Goal: Task Accomplishment & Management: Complete application form

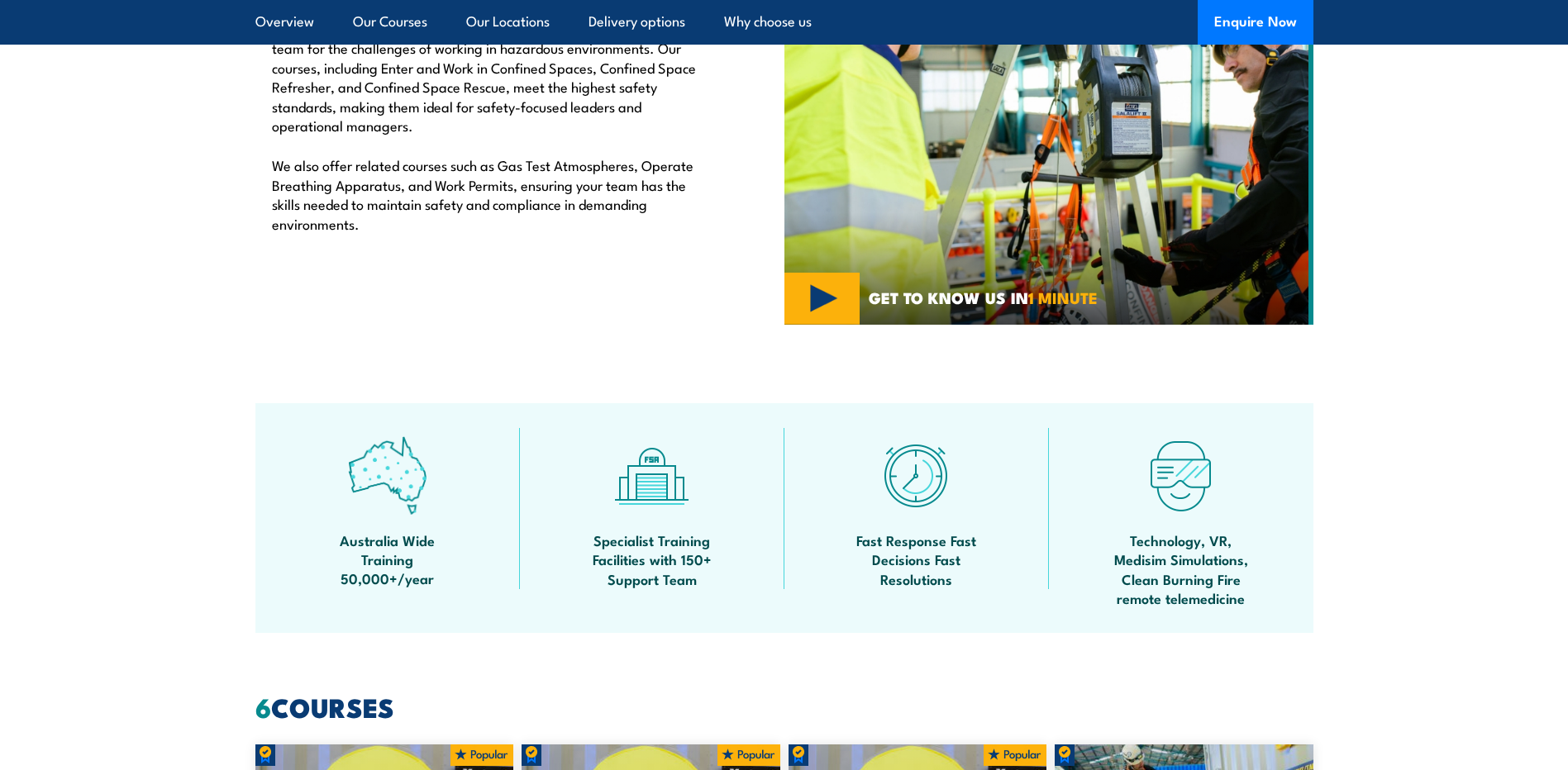
scroll to position [166, 0]
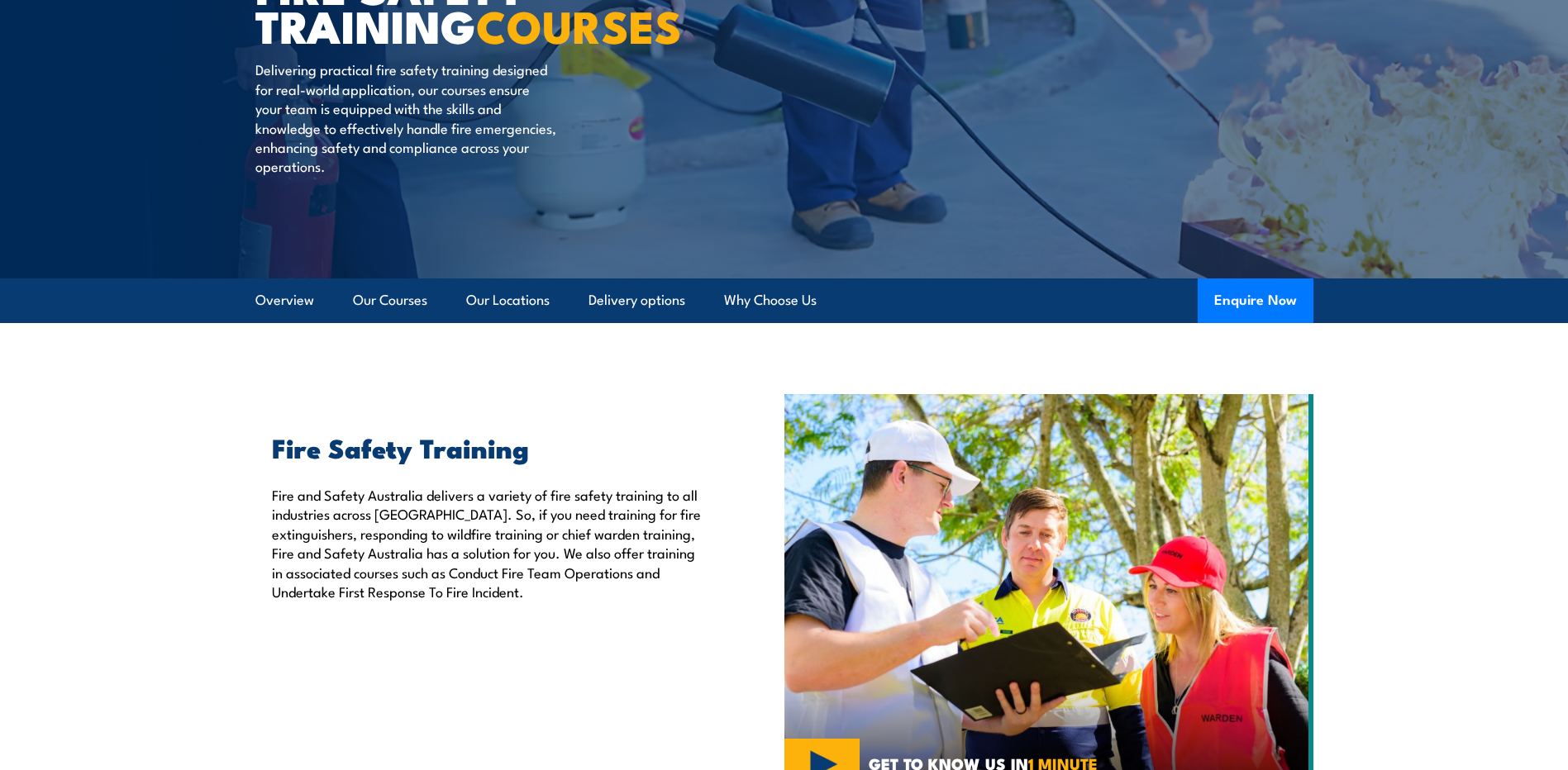
scroll to position [248, 0]
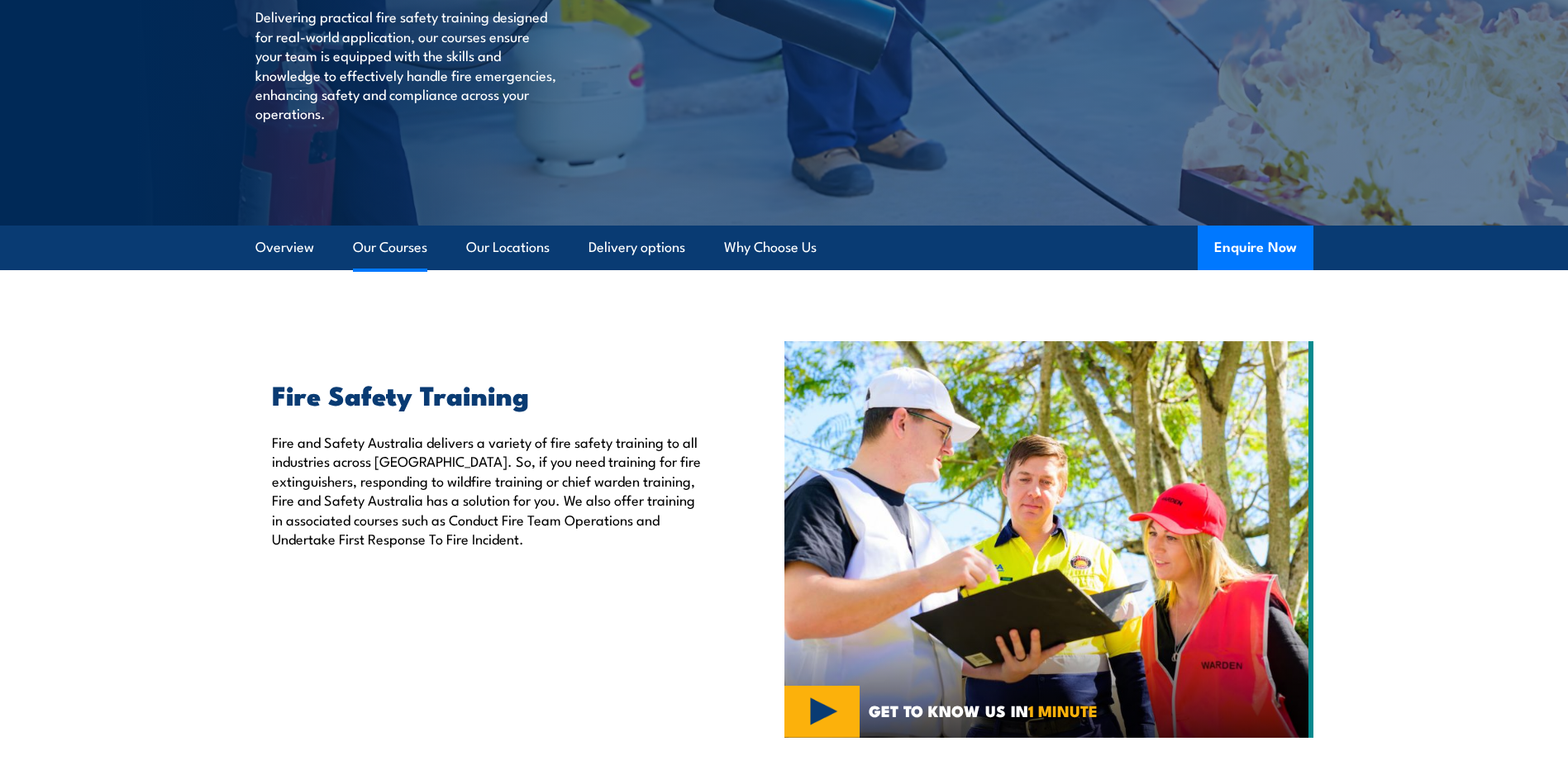
click at [400, 242] on link "Our Courses" at bounding box center [390, 247] width 74 height 43
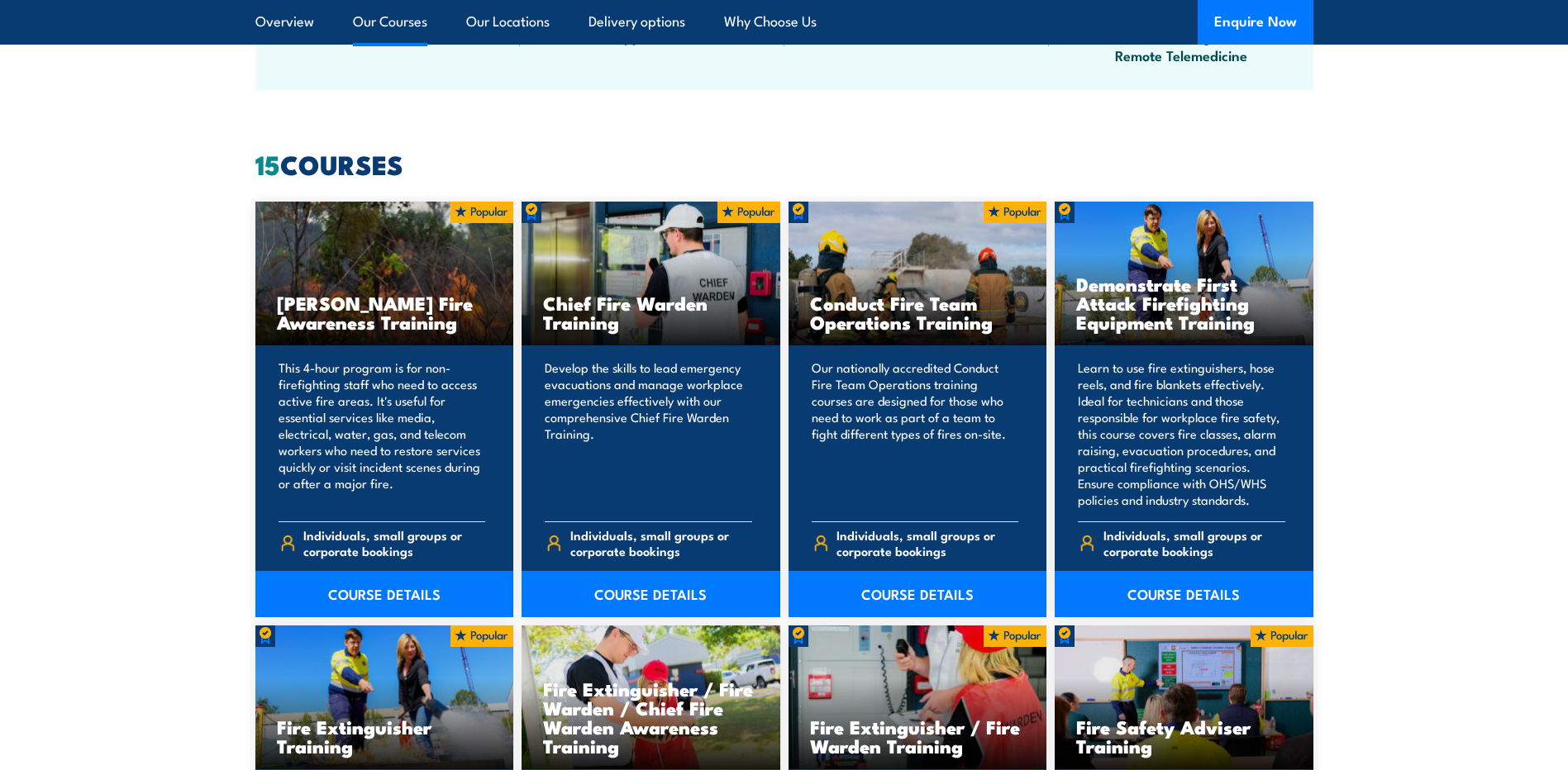
scroll to position [1254, 0]
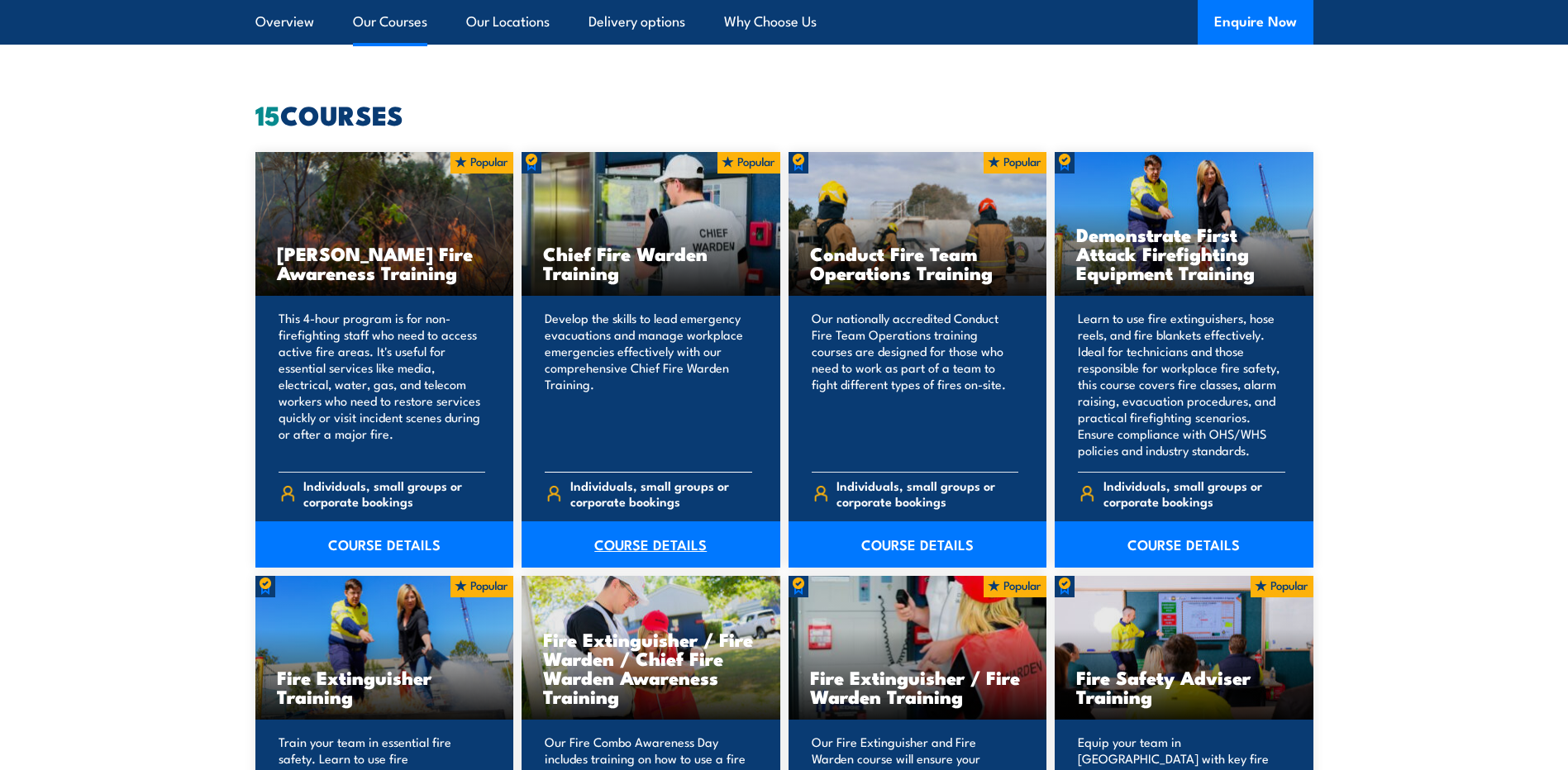
click at [660, 544] on link "COURSE DETAILS" at bounding box center [651, 544] width 259 height 46
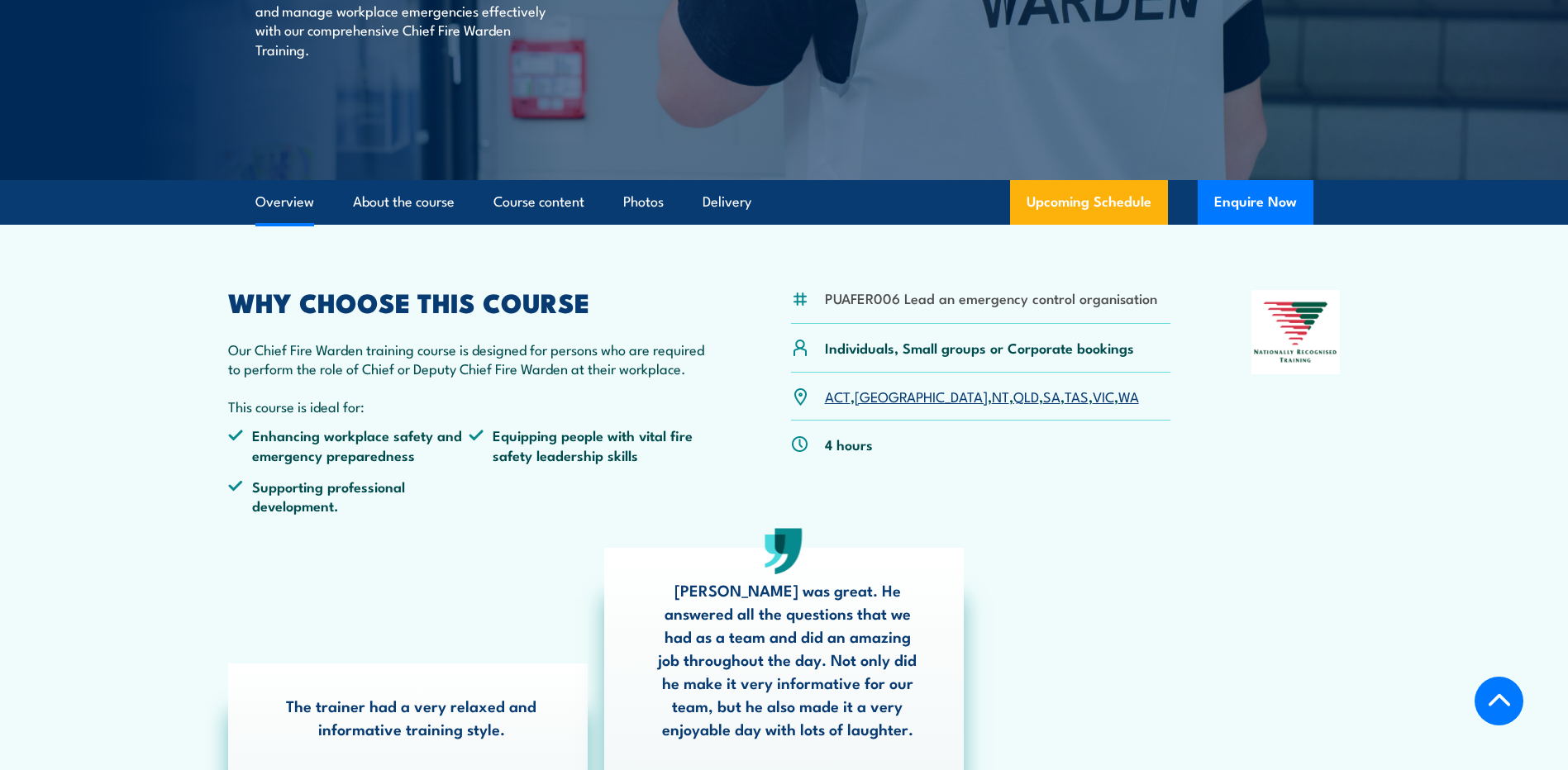
scroll to position [330, 0]
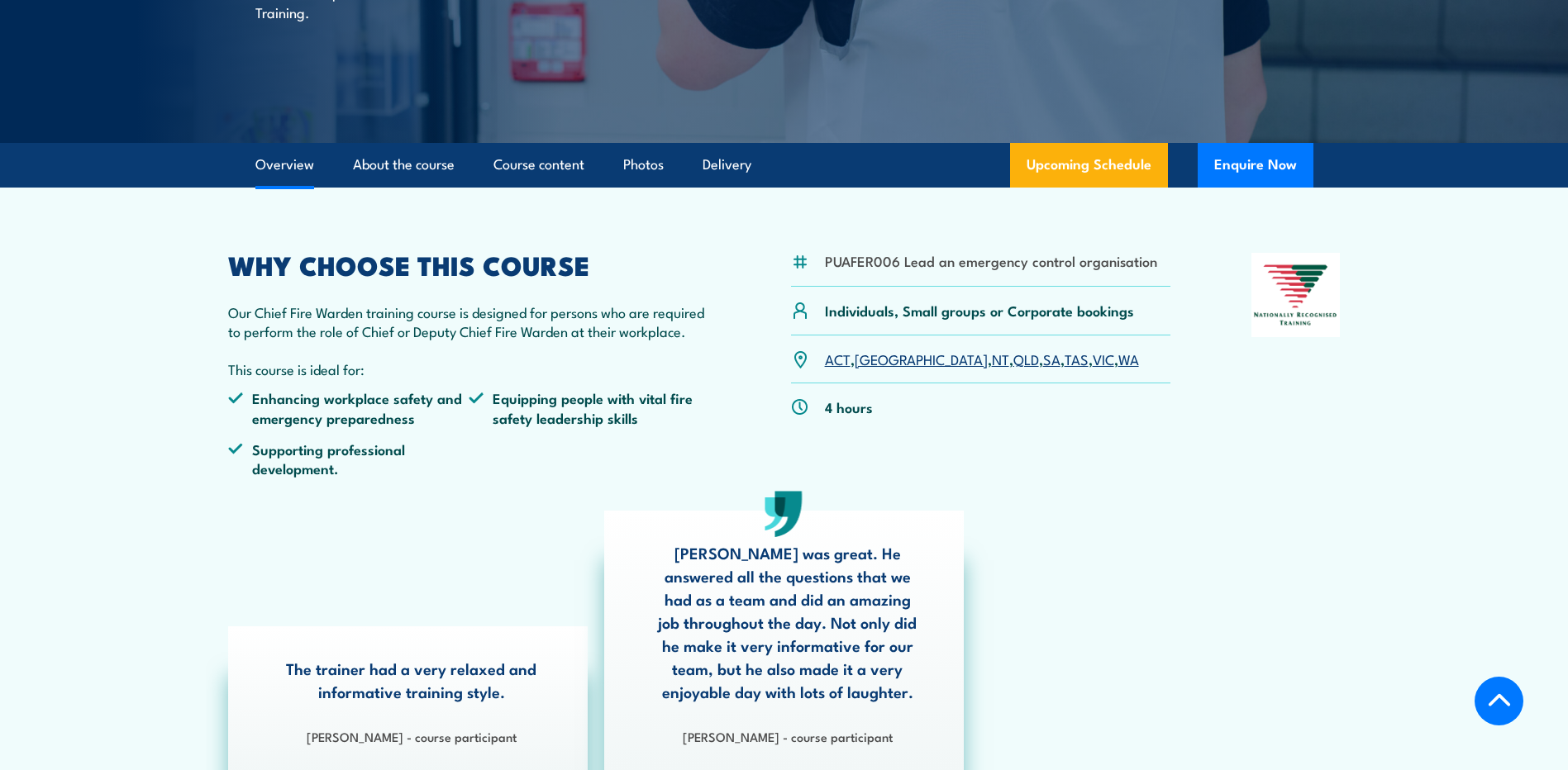
click at [1014, 354] on link "QLD" at bounding box center [1027, 358] width 26 height 19
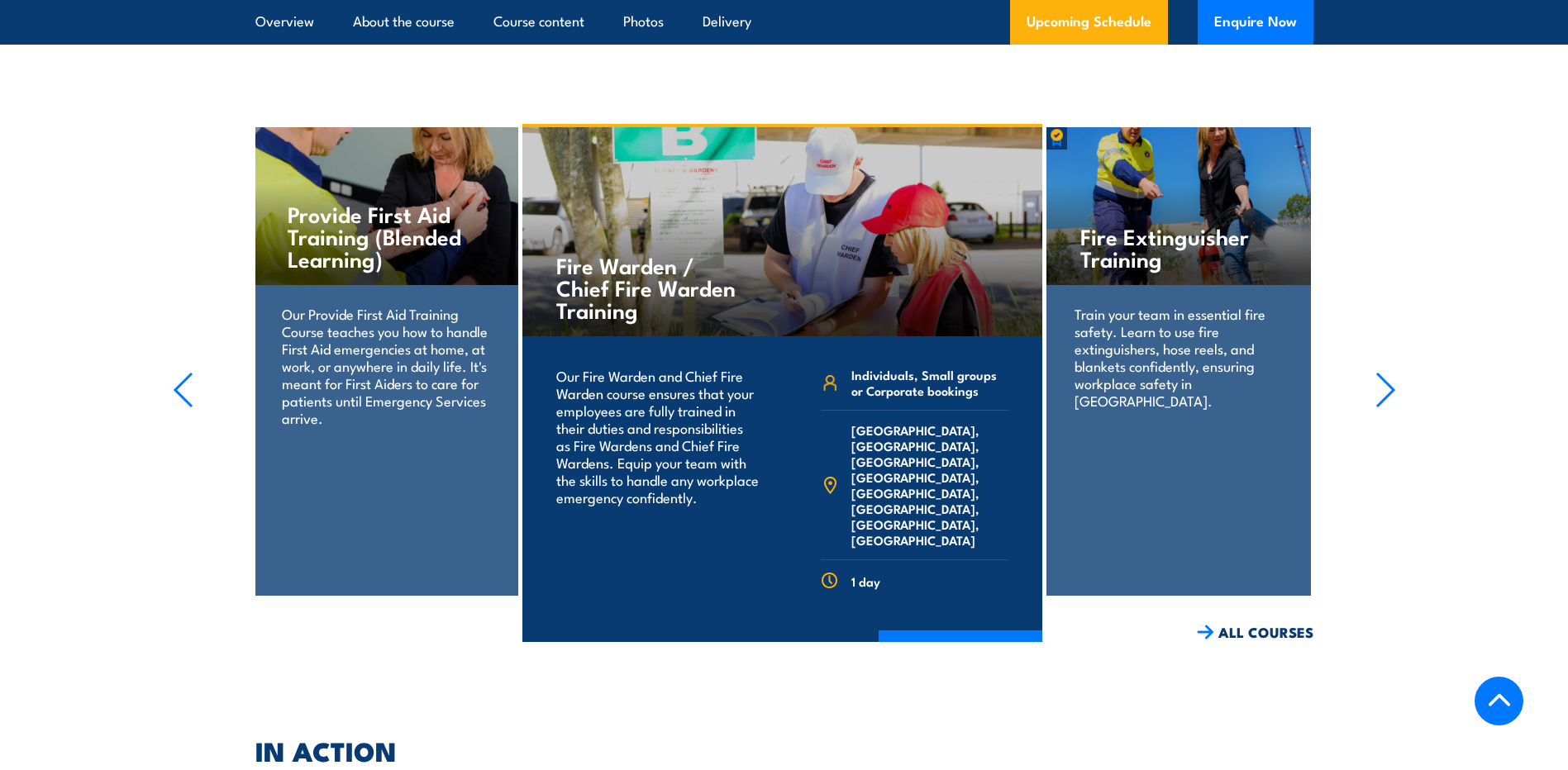
scroll to position [4022, 0]
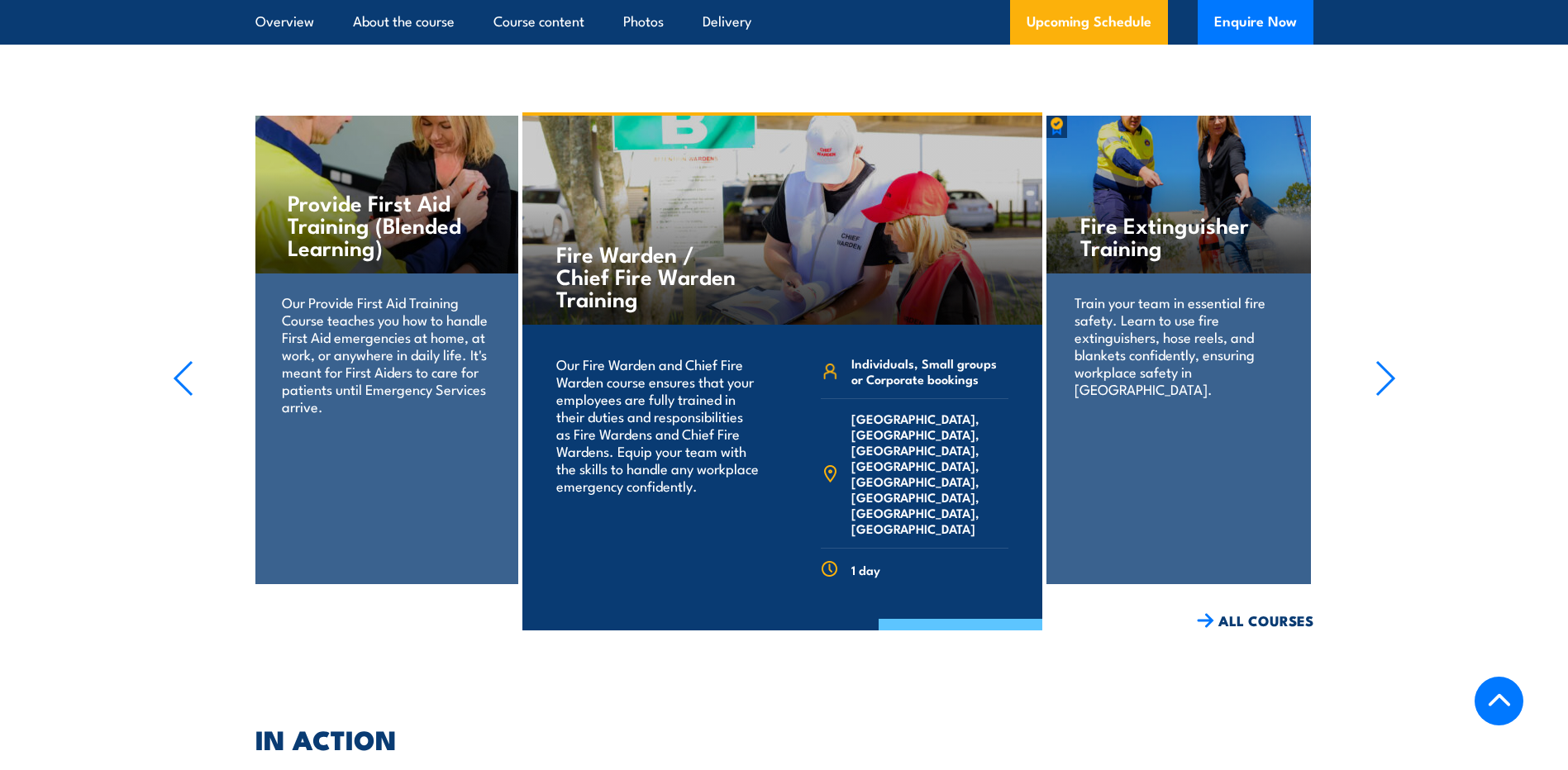
click at [951, 619] on link "COURSE DETAILS" at bounding box center [960, 640] width 164 height 43
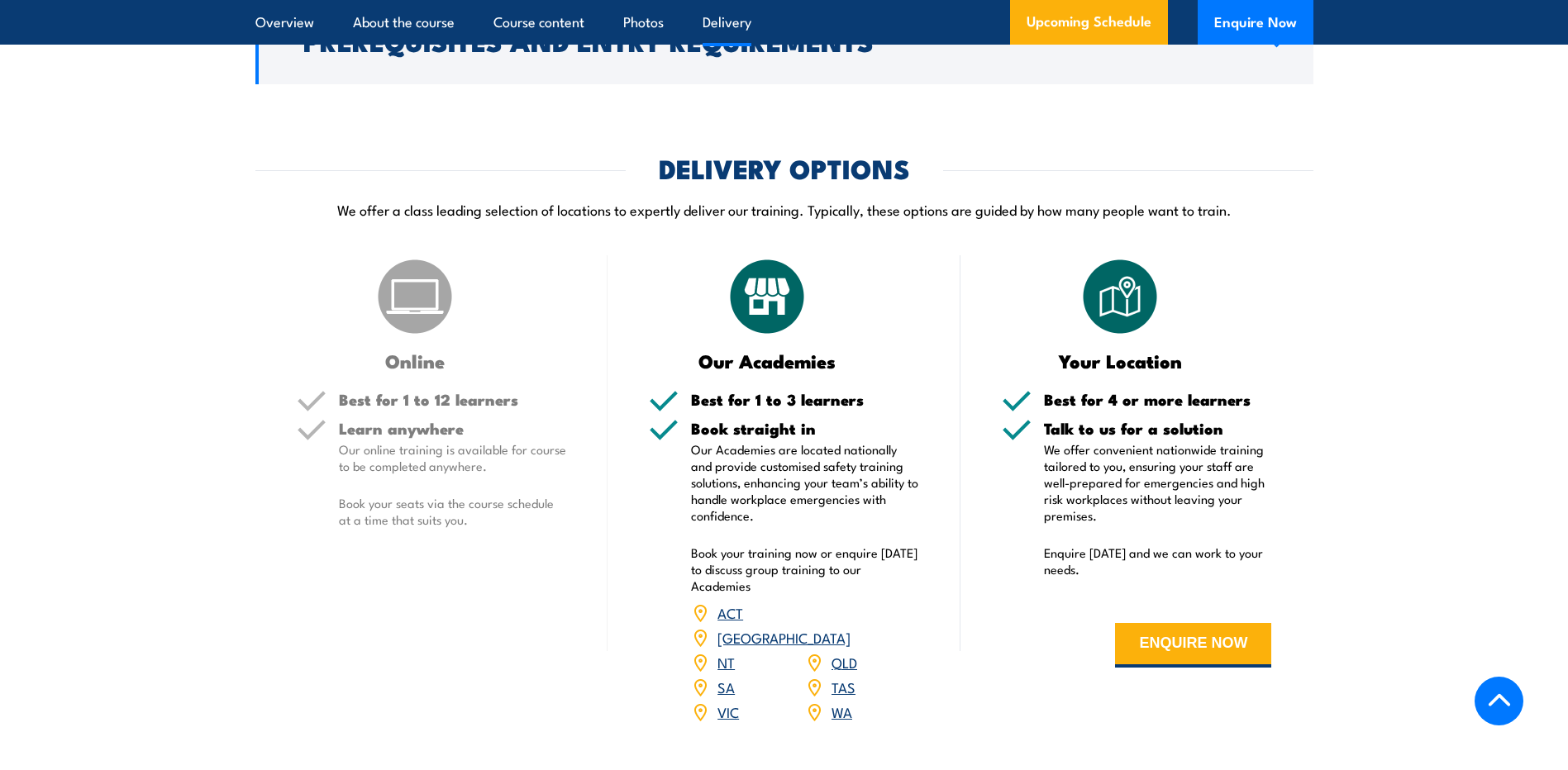
scroll to position [2149, 0]
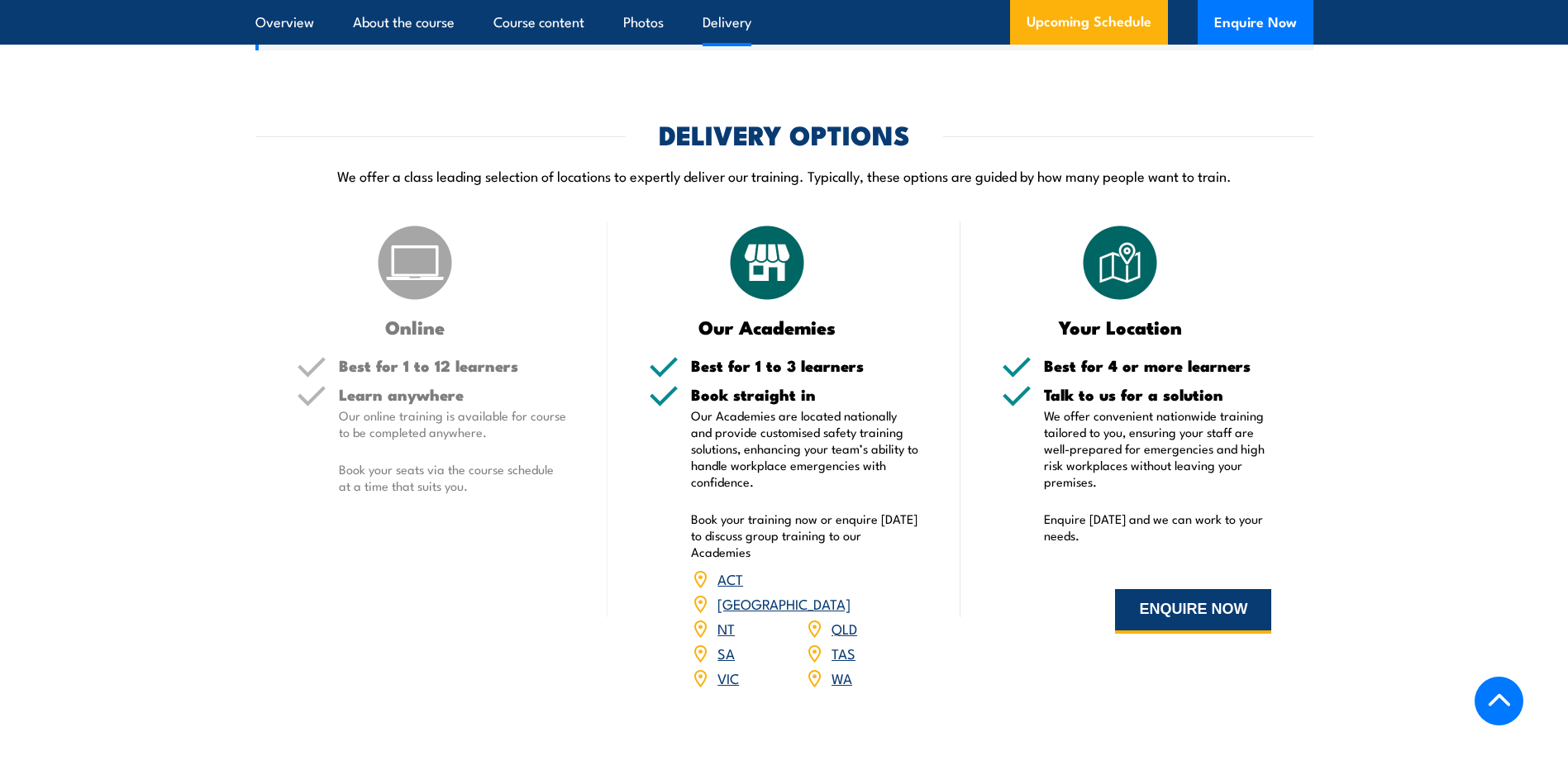
click at [1203, 614] on button "ENQUIRE NOW" at bounding box center [1193, 612] width 156 height 44
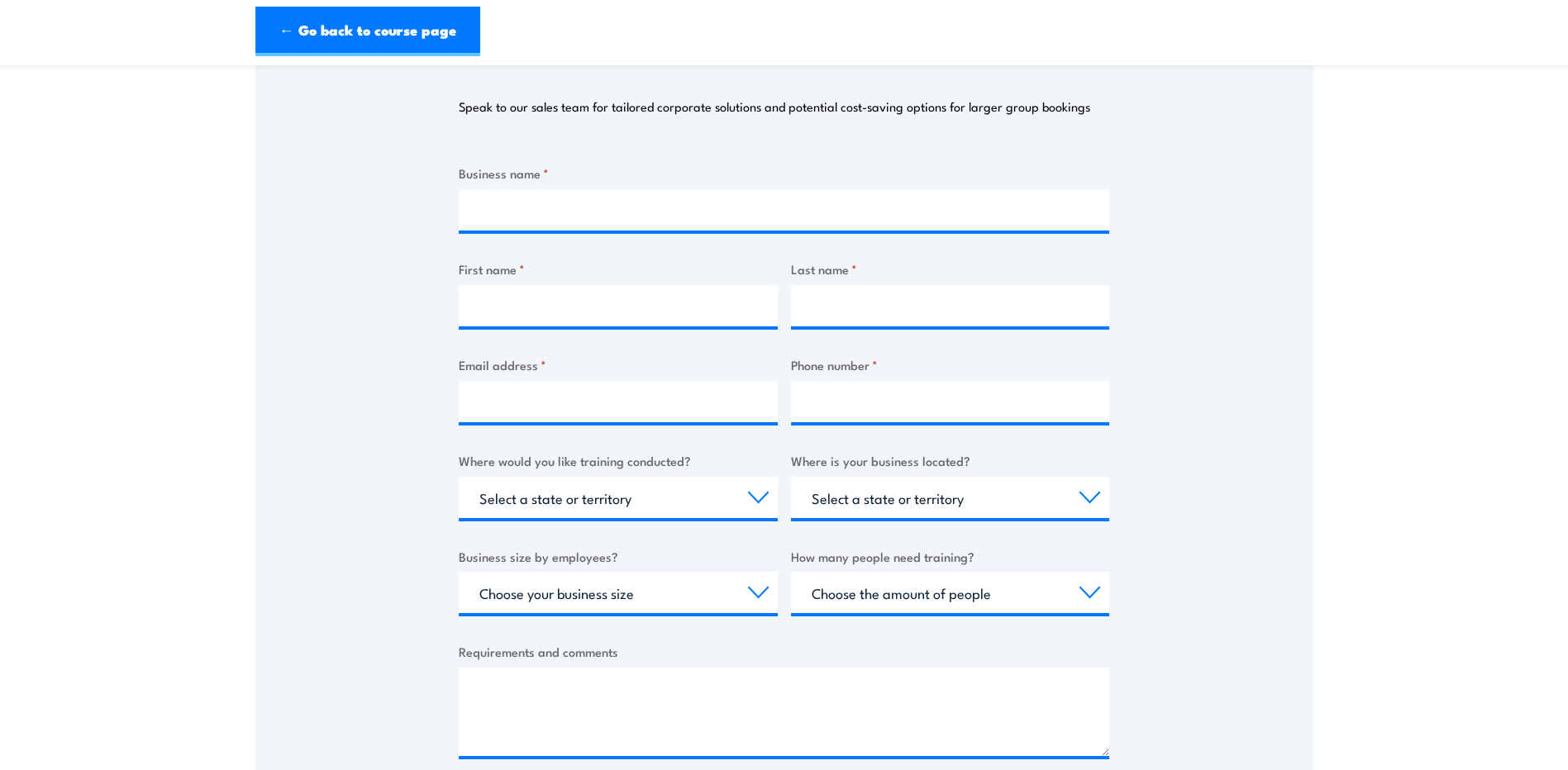
scroll to position [82, 0]
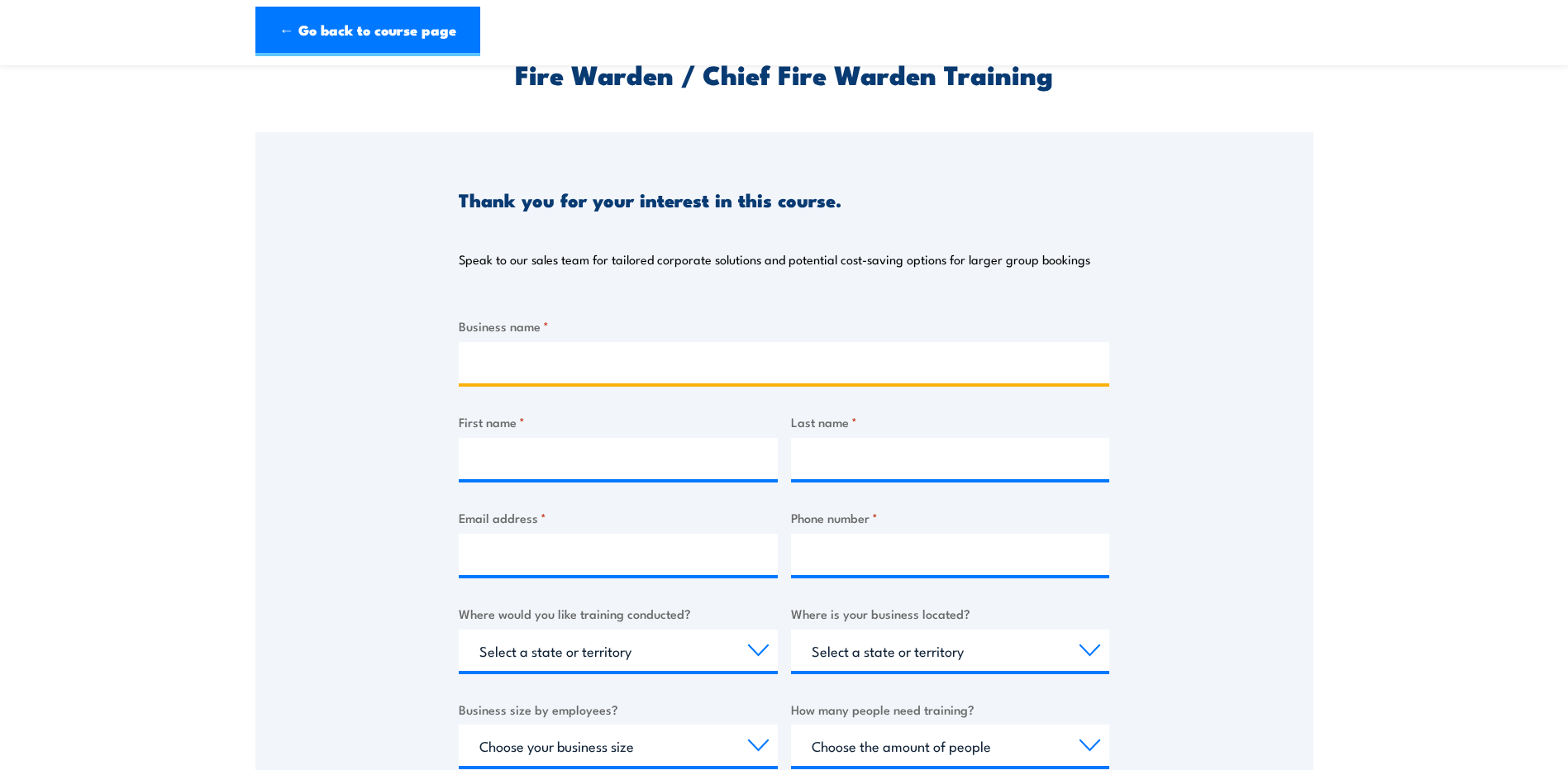
click at [506, 359] on input "Business name *" at bounding box center [784, 363] width 651 height 42
type input "Hervey Bay Boat Club Inc."
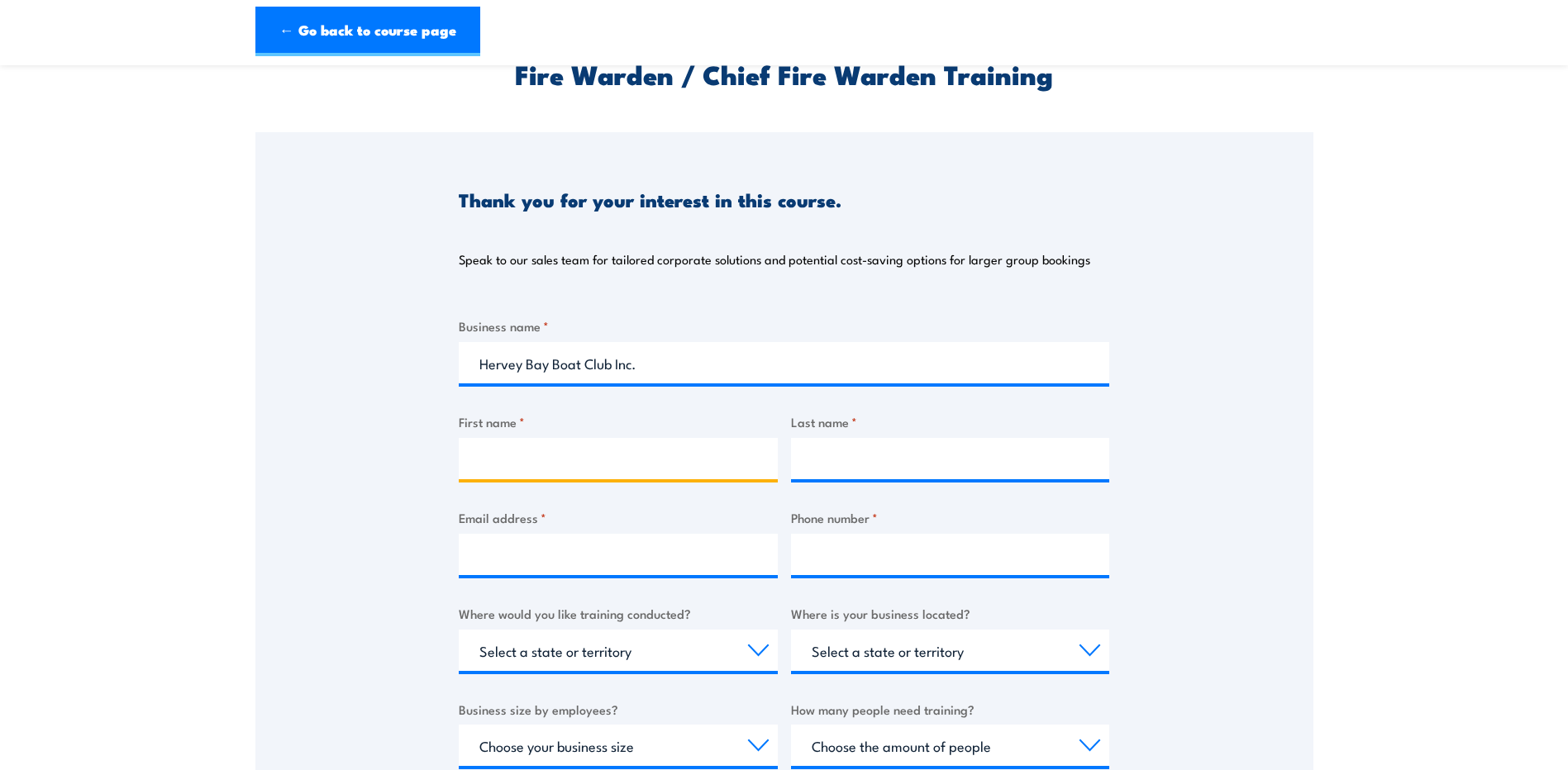
type input "Charmaine"
type input "DiLegge"
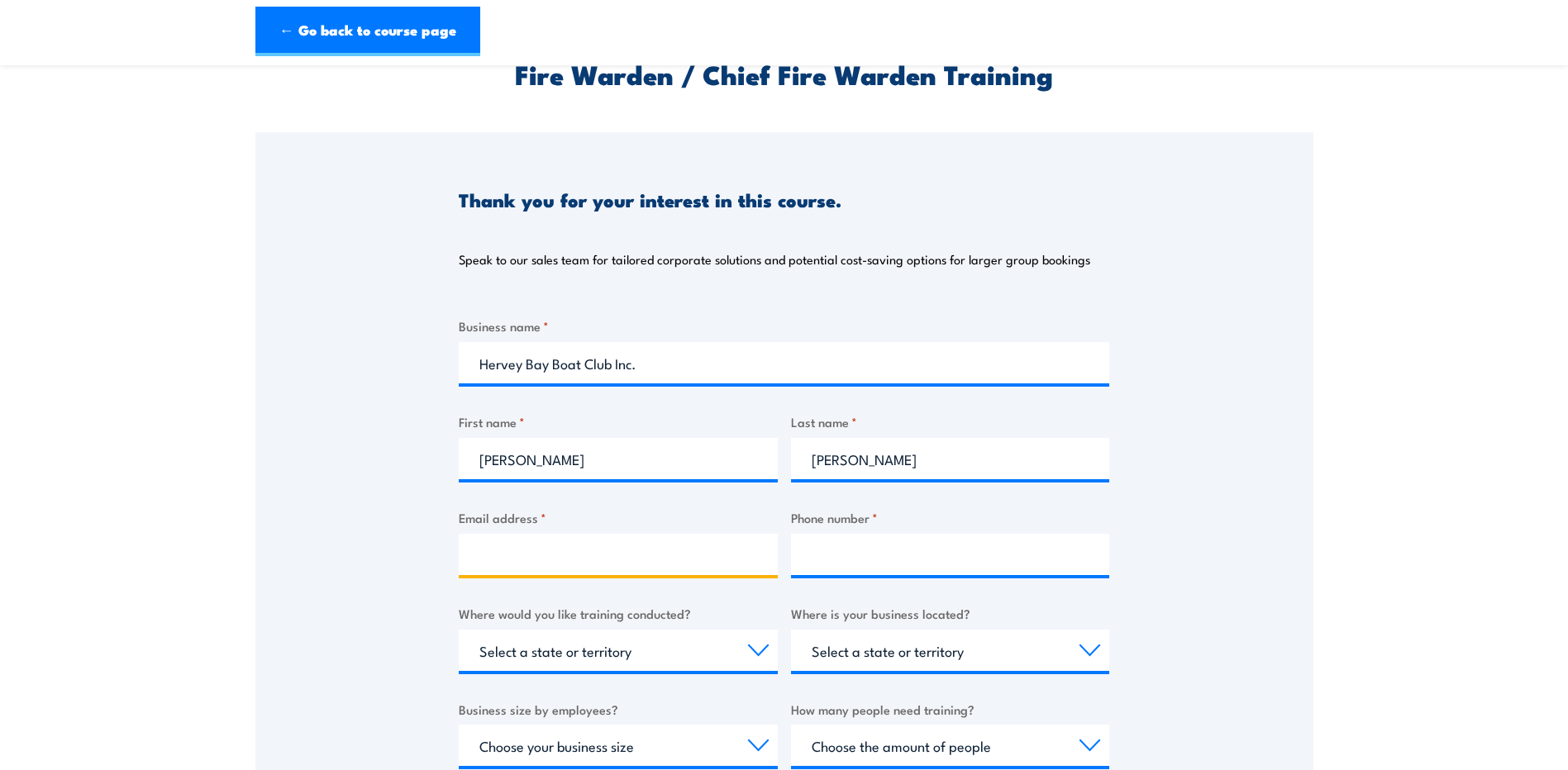
type input "hr@boatclub.com.au"
type input "0741978702"
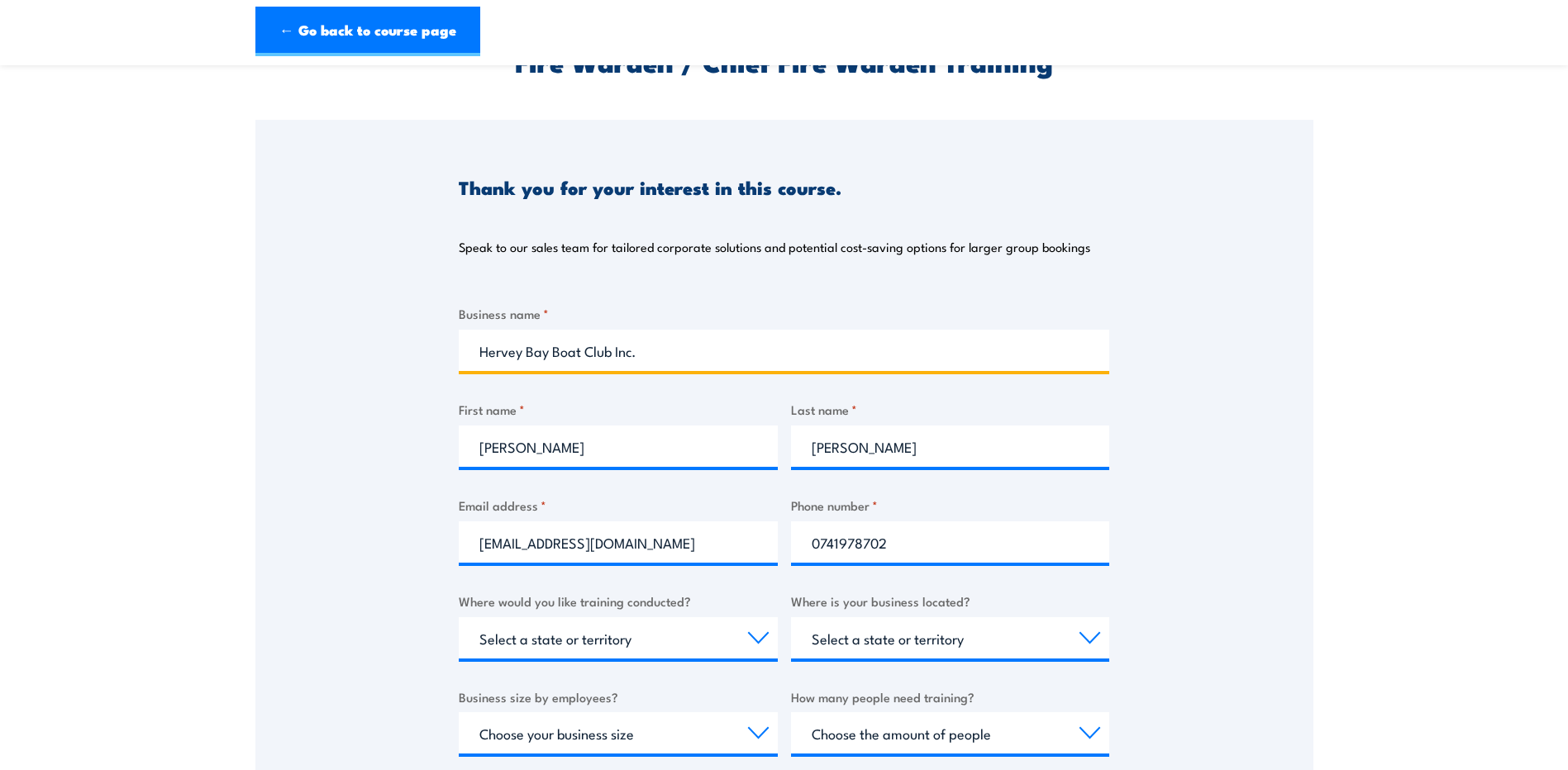
scroll to position [248, 0]
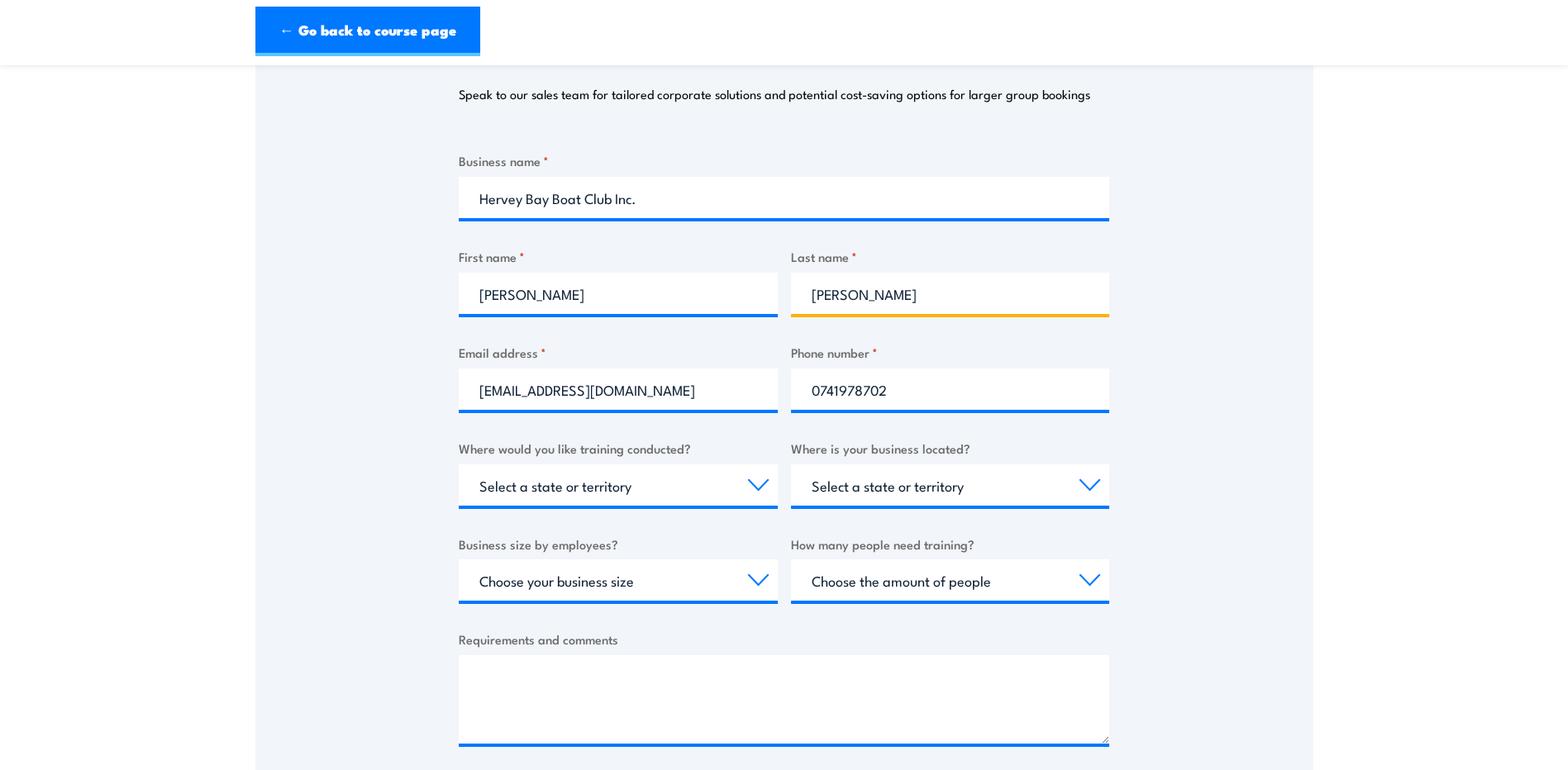
type input "Di Legge"
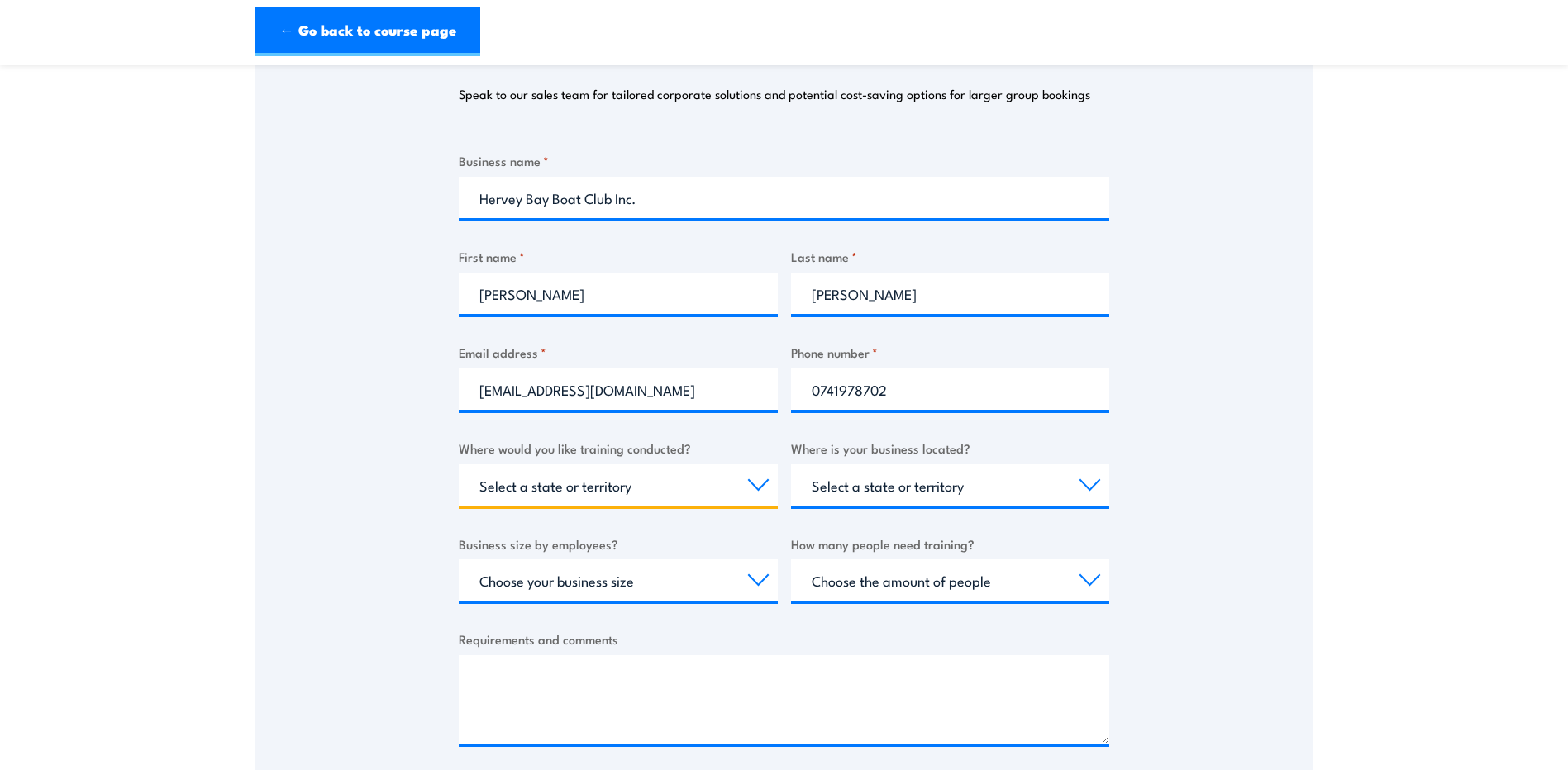
click at [625, 493] on select "Select a state or territory Nationally - multiple locations QLD NSW VIC SA ACT …" at bounding box center [618, 485] width 319 height 42
select select "QLD"
click at [459, 465] on select "Select a state or territory Nationally - multiple locations QLD NSW VIC SA ACT …" at bounding box center [618, 485] width 319 height 42
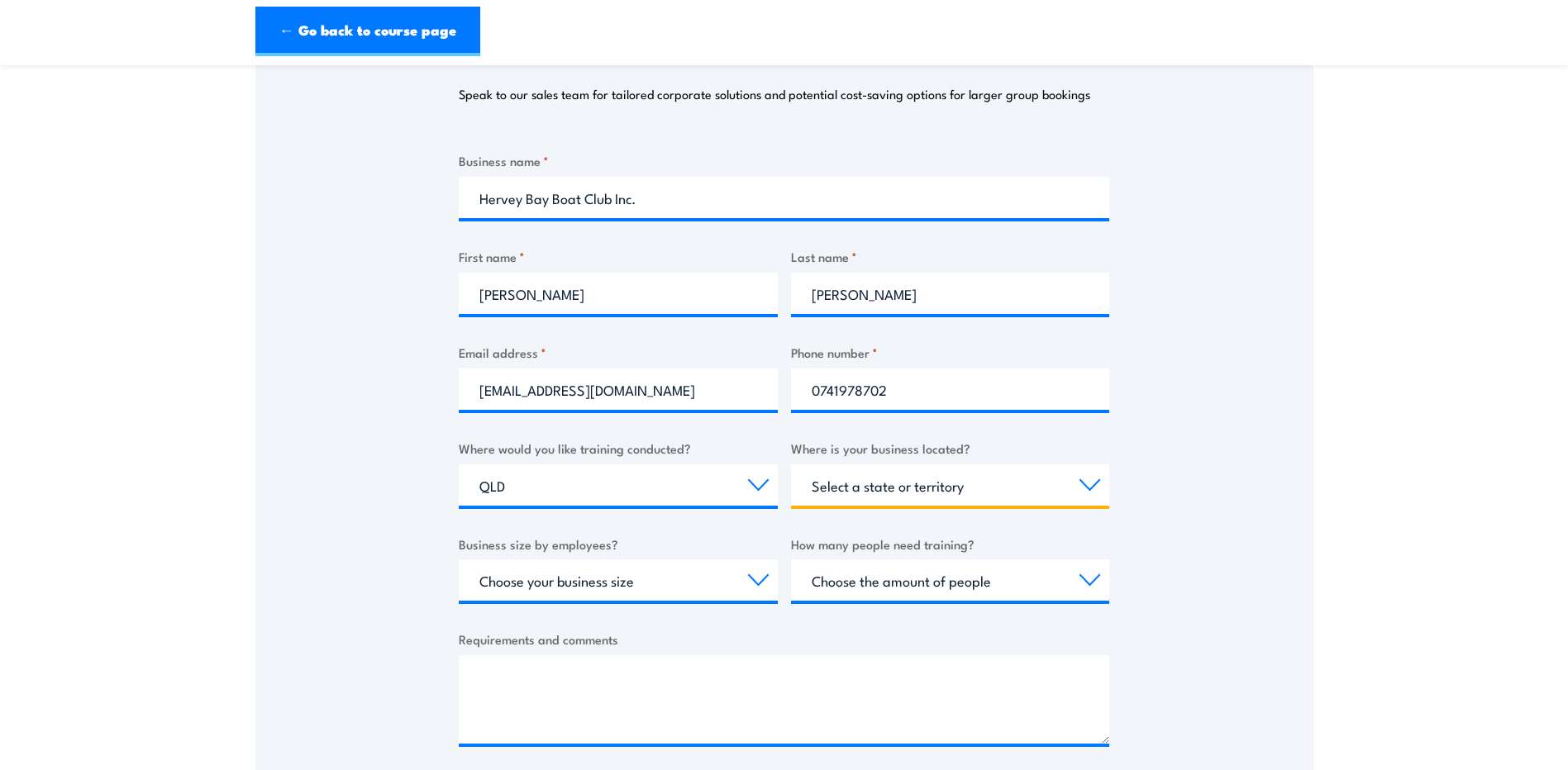
click at [885, 486] on select "Select a state or territory QLD NSW VIC SA ACT WA TAS NT" at bounding box center [951, 485] width 319 height 42
select select "QLD"
click at [791, 465] on select "Select a state or territory QLD NSW VIC SA ACT WA TAS NT" at bounding box center [951, 485] width 319 height 42
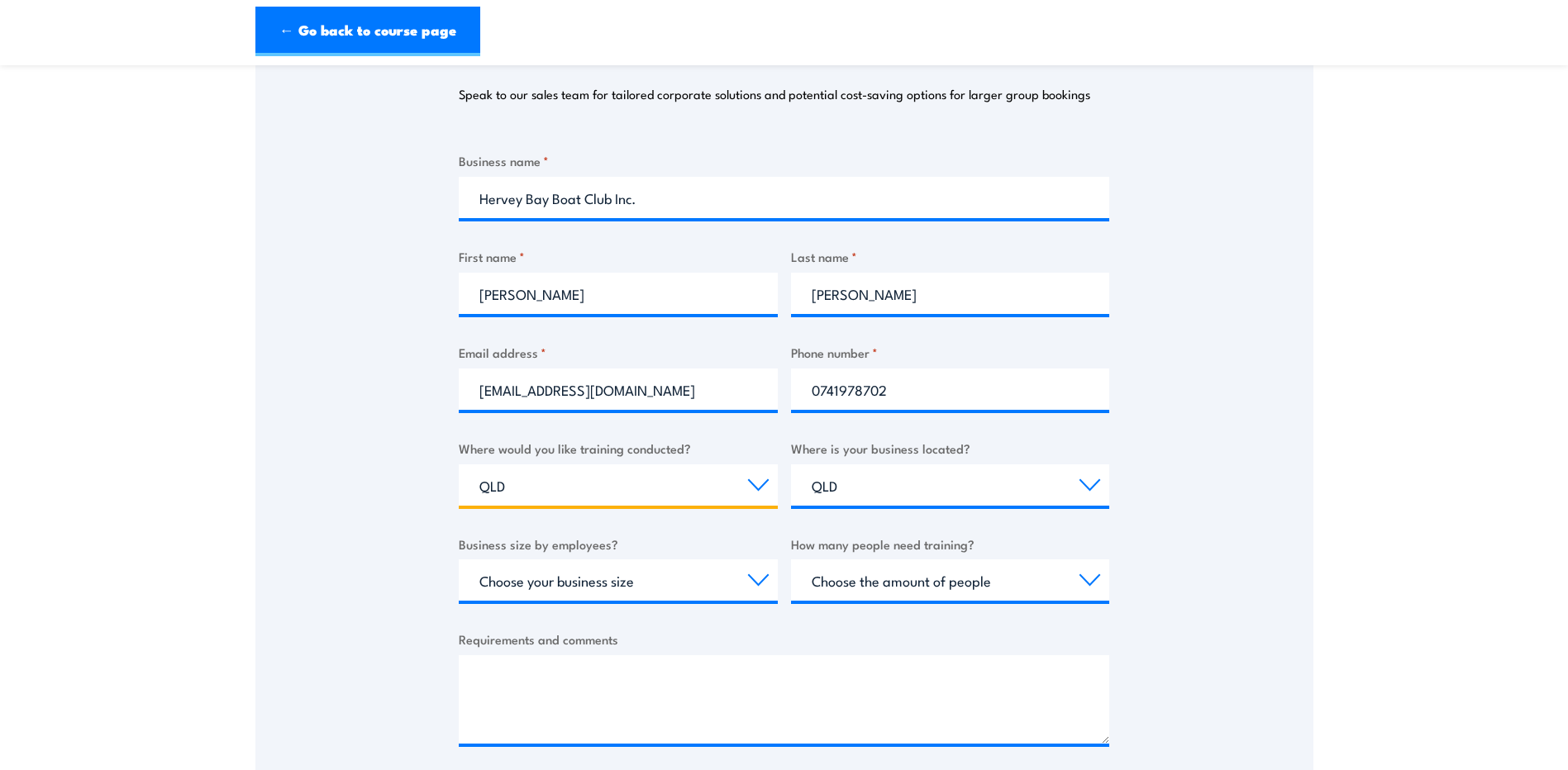
click at [765, 488] on select "Select a state or territory Nationally - multiple locations QLD NSW VIC SA ACT …" at bounding box center [618, 485] width 319 height 42
click at [530, 491] on select "Select a state or territory Nationally - multiple locations QLD NSW VIC SA ACT …" at bounding box center [618, 485] width 319 height 42
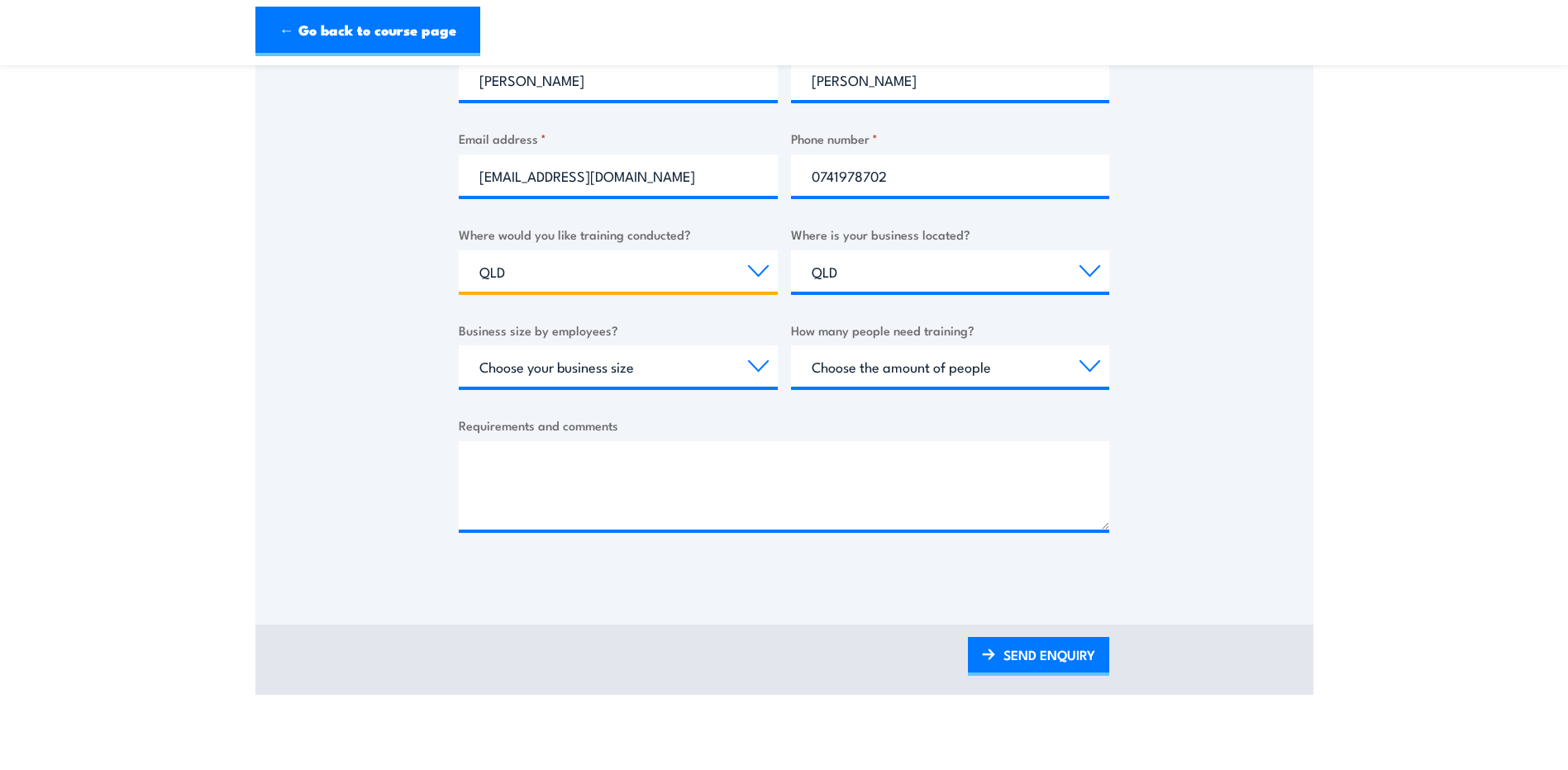
scroll to position [496, 0]
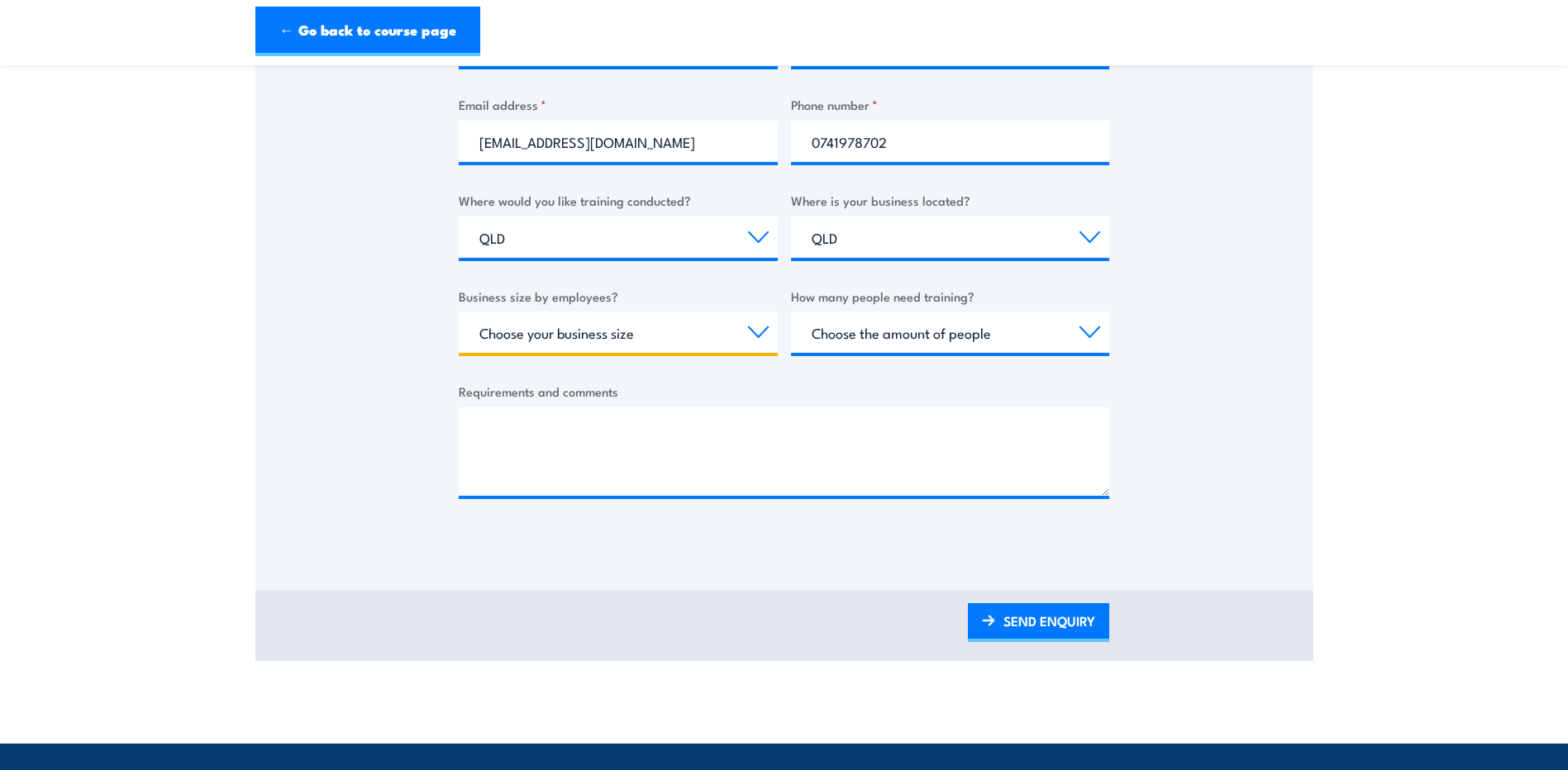
click at [666, 340] on select "Choose your business size 1 to 19 20 to 199 200+" at bounding box center [618, 332] width 319 height 42
select select "20 to 199"
click at [459, 312] on select "Choose your business size 1 to 19 20 to 199 200+" at bounding box center [618, 332] width 319 height 42
click at [884, 331] on select "Choose the amount of people 1 to 4 5 to 19 20+" at bounding box center [951, 332] width 319 height 42
select select "5 to 19"
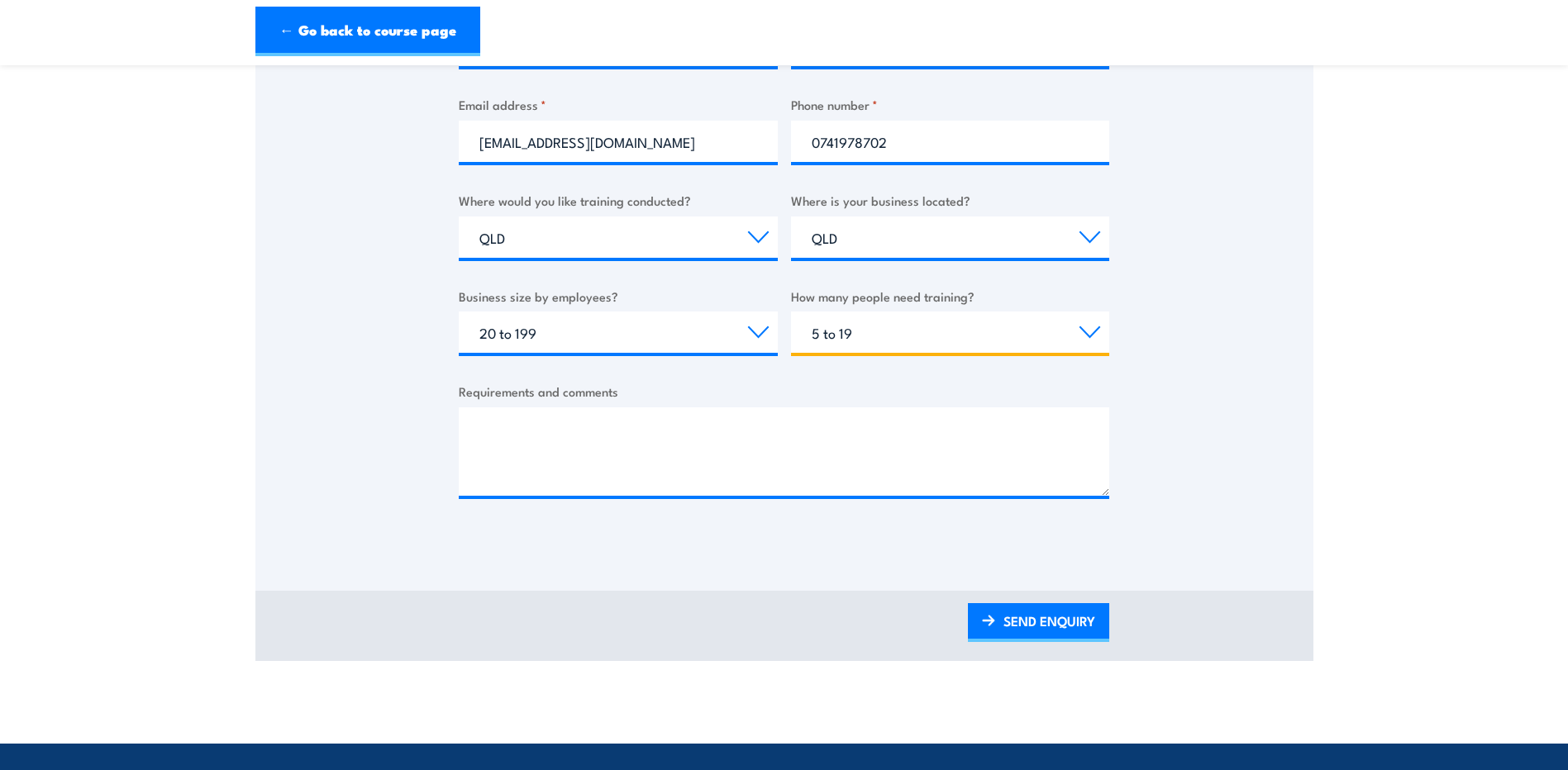
click at [791, 312] on select "Choose the amount of people 1 to 4 5 to 19 20+" at bounding box center [951, 332] width 319 height 42
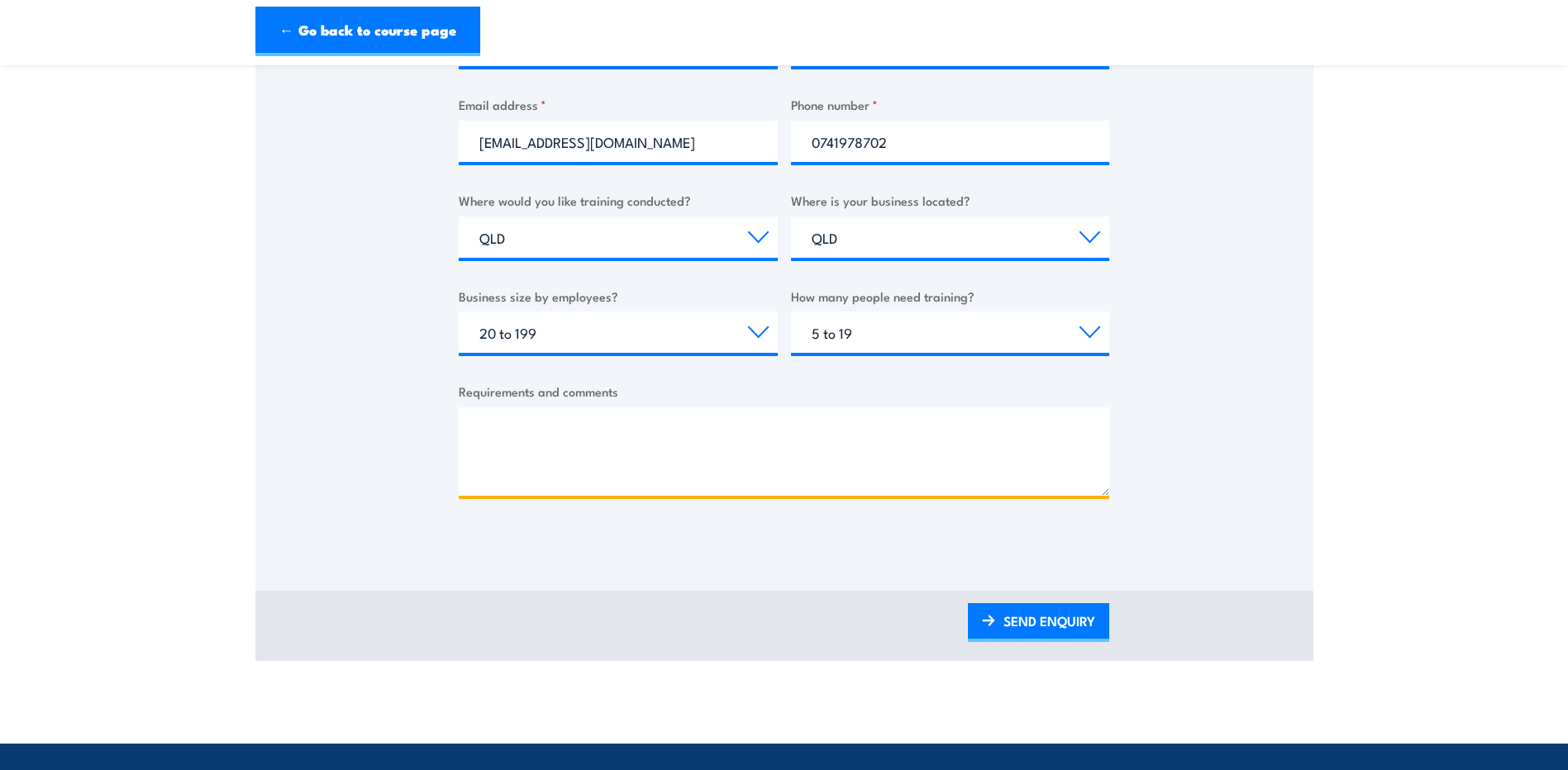
click at [666, 446] on textarea "Requirements and comments" at bounding box center [784, 452] width 651 height 89
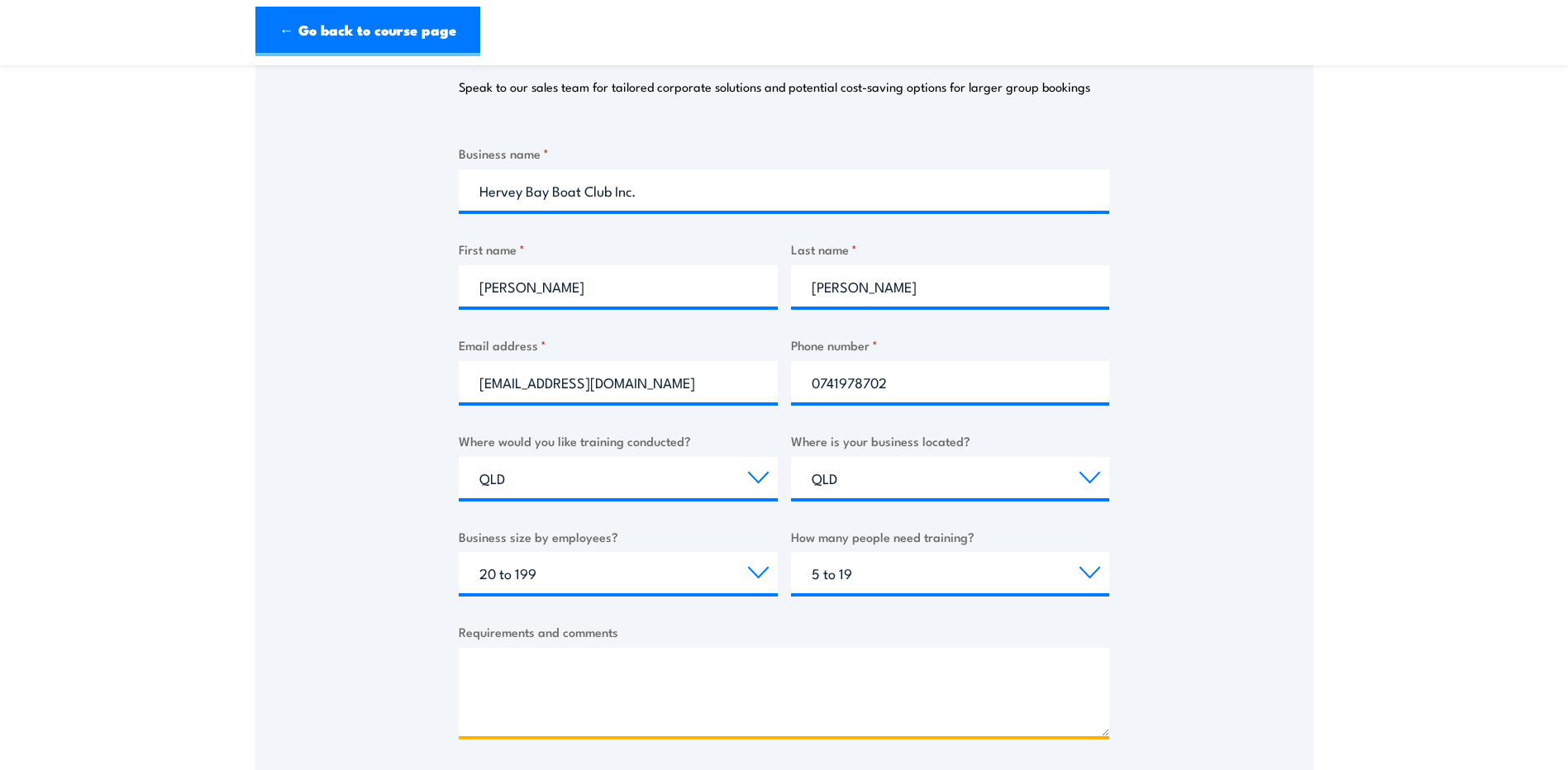
scroll to position [248, 0]
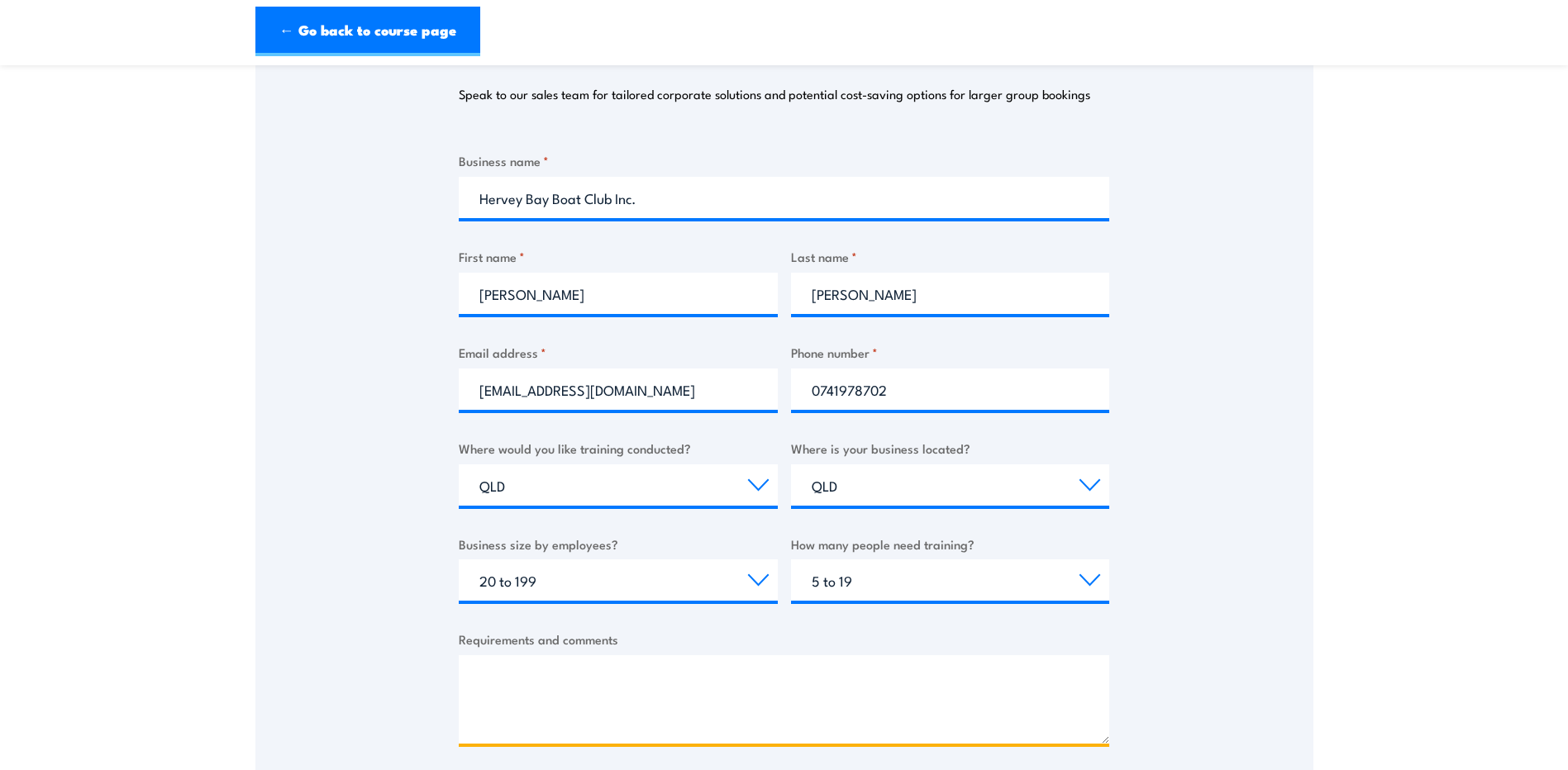
click at [507, 685] on textarea "Requirements and comments" at bounding box center [784, 700] width 651 height 89
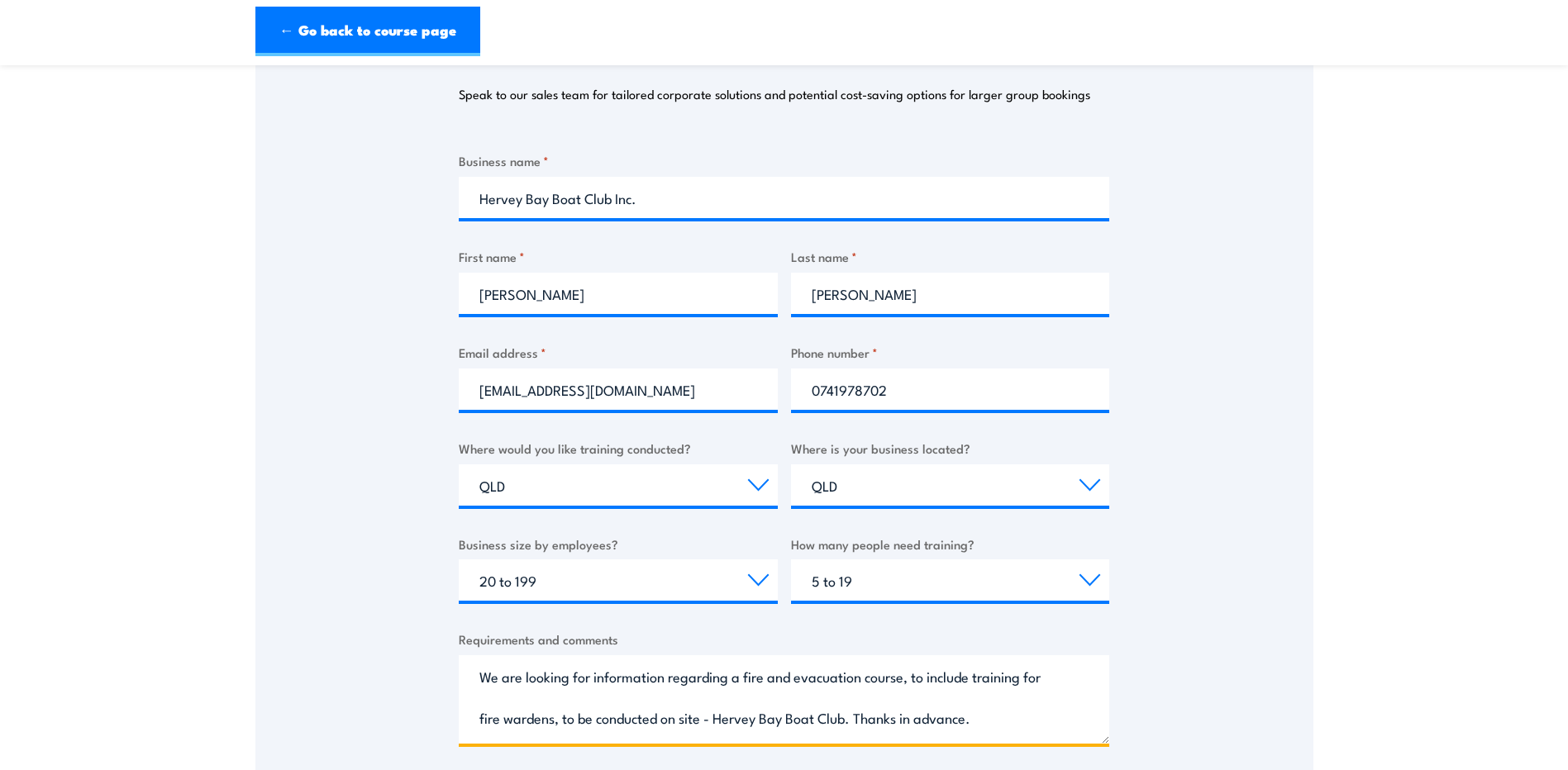
type textarea "We are looking for information regarding a fire and evacuation course, to inclu…"
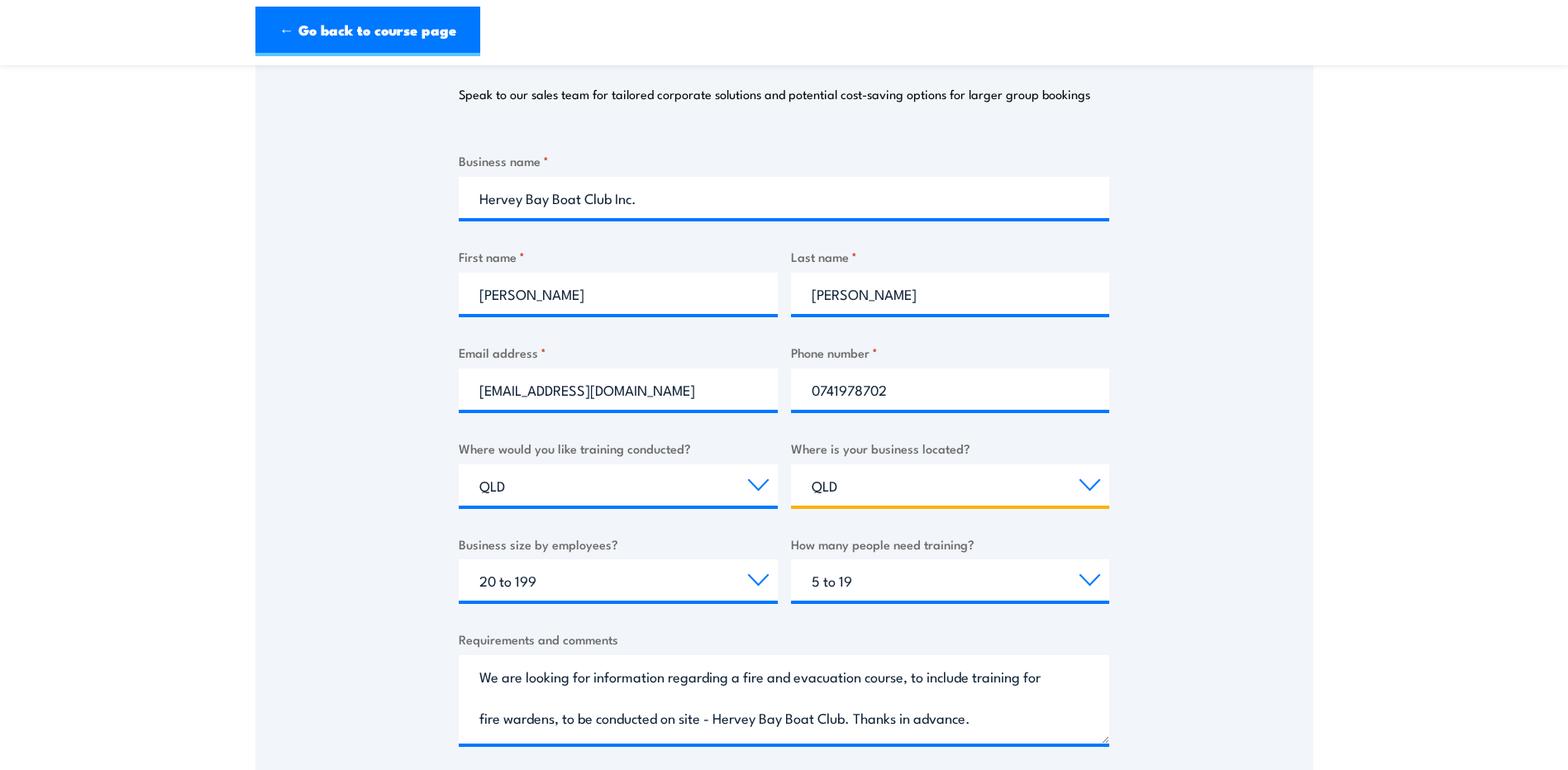
click at [1083, 484] on select "Select a state or territory QLD NSW VIC SA ACT WA TAS NT" at bounding box center [951, 485] width 319 height 42
click at [791, 465] on select "Select a state or territory QLD NSW VIC SA ACT WA TAS NT" at bounding box center [951, 485] width 319 height 42
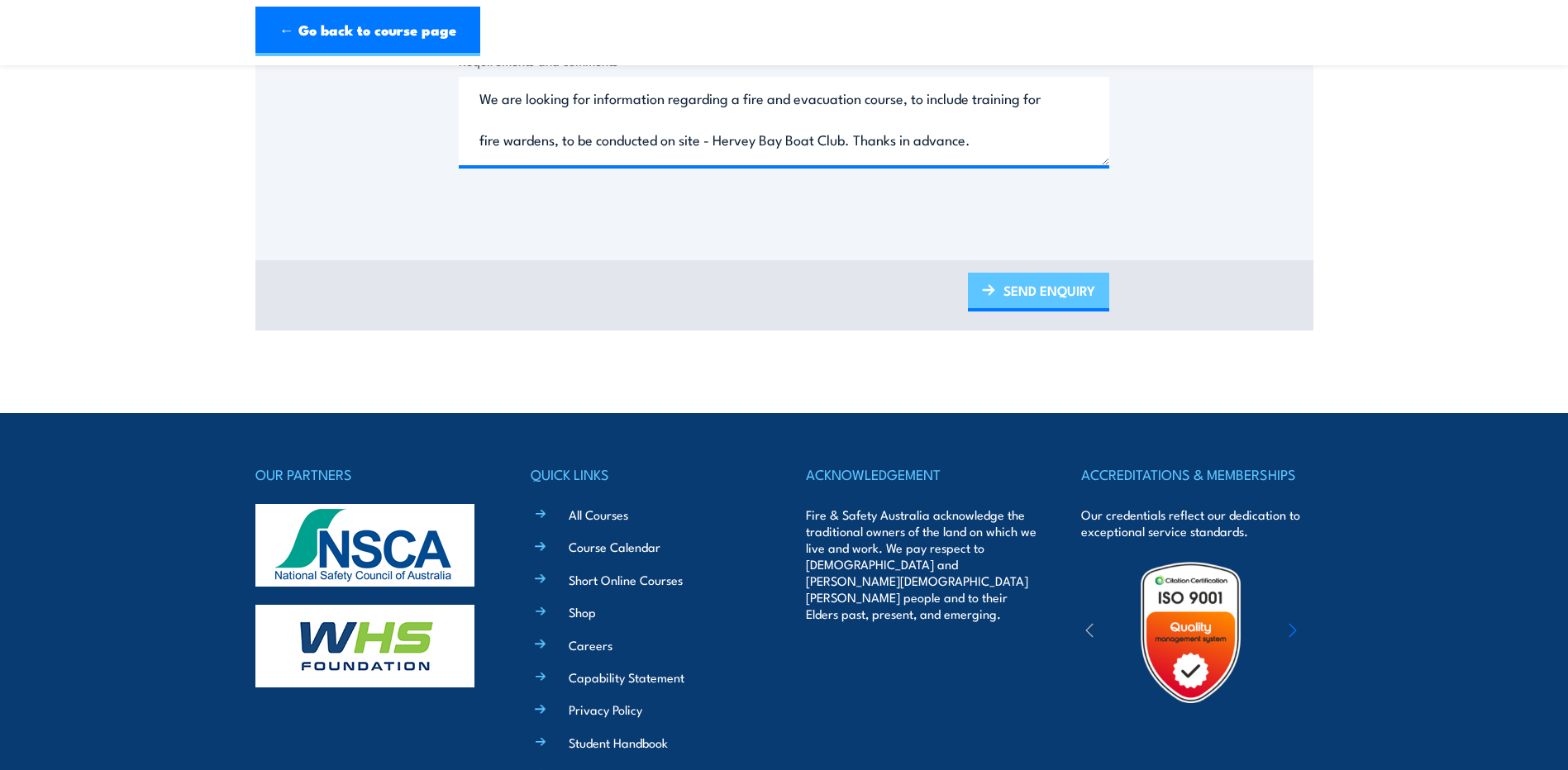
click at [1037, 274] on link "SEND ENQUIRY" at bounding box center [1039, 292] width 142 height 39
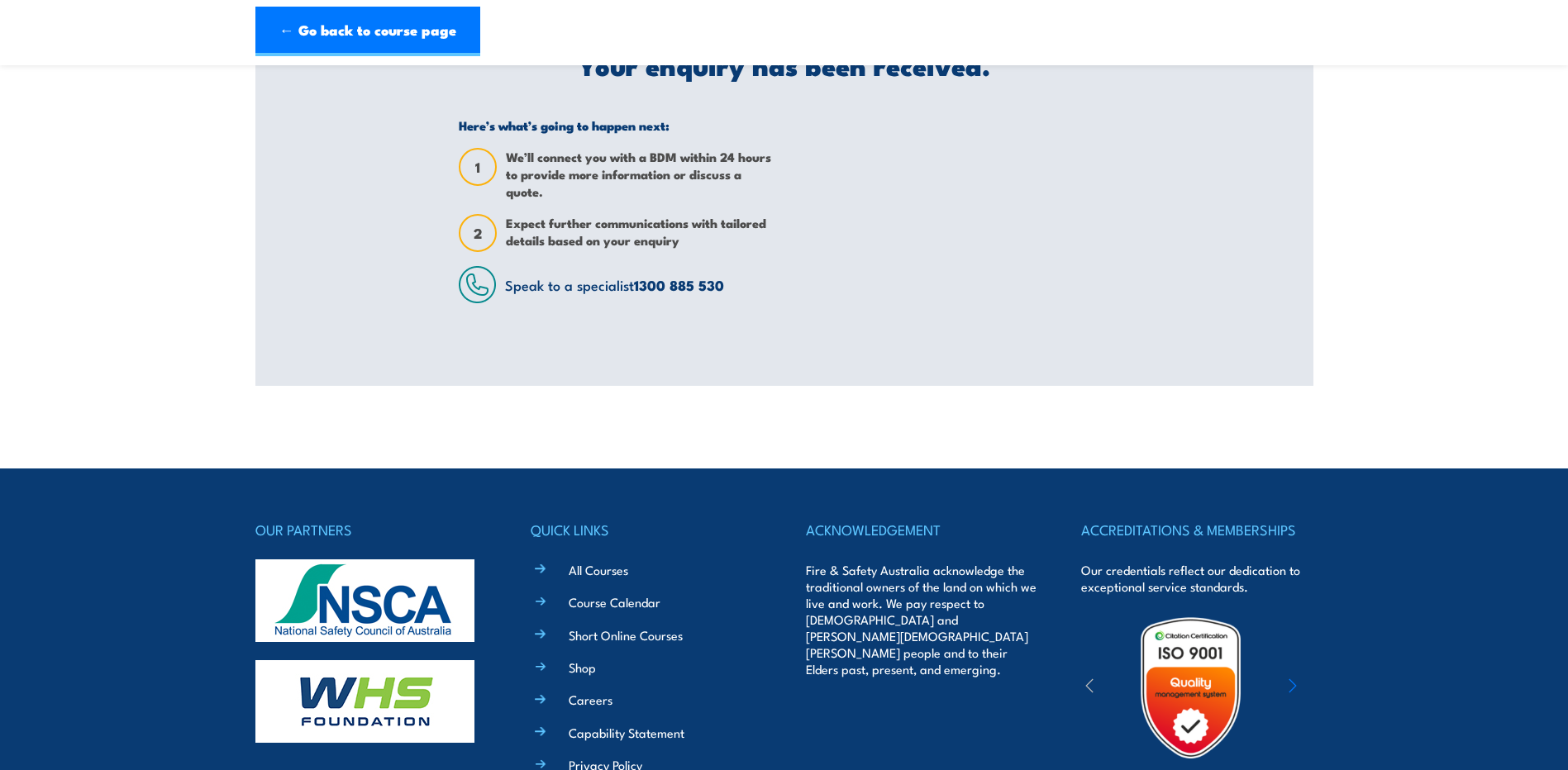
scroll to position [0, 0]
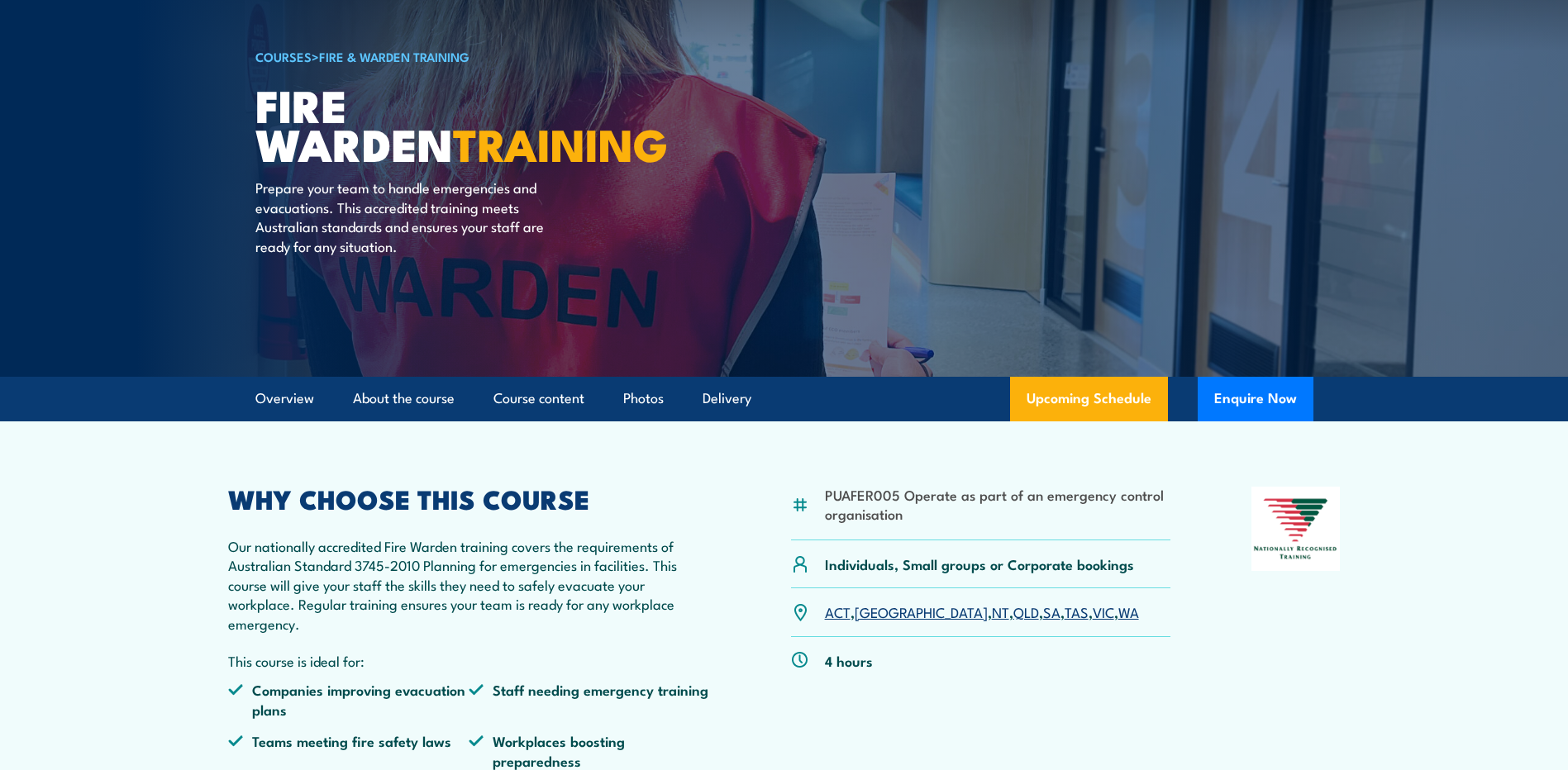
scroll to position [248, 0]
